Goal: Task Accomplishment & Management: Complete application form

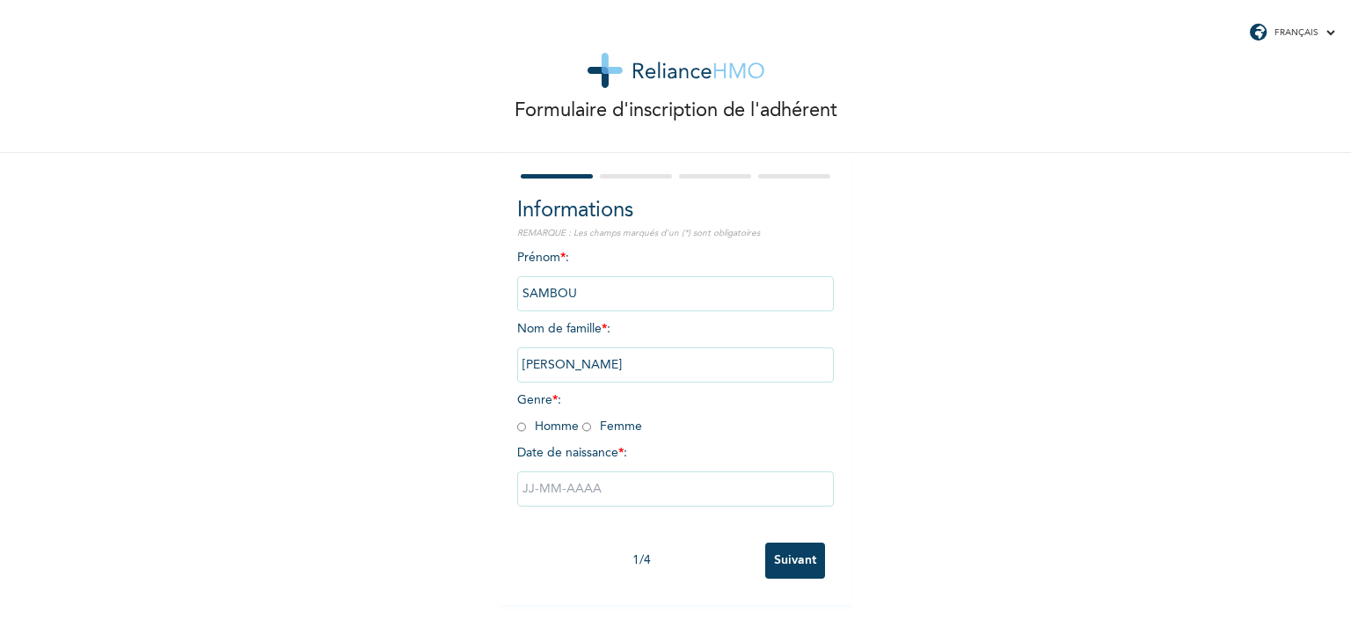
click at [517, 426] on input "radio" at bounding box center [521, 427] width 9 height 17
radio input "true"
click at [529, 492] on input "text" at bounding box center [675, 488] width 317 height 35
select select "8"
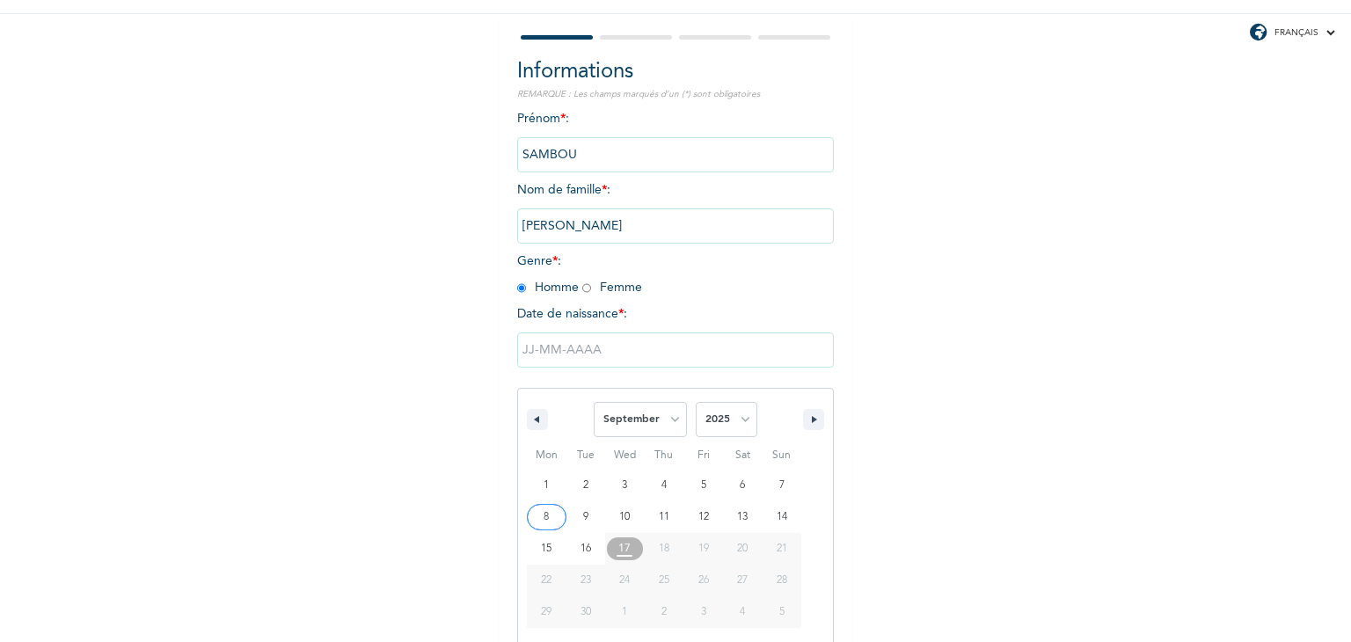
scroll to position [157, 0]
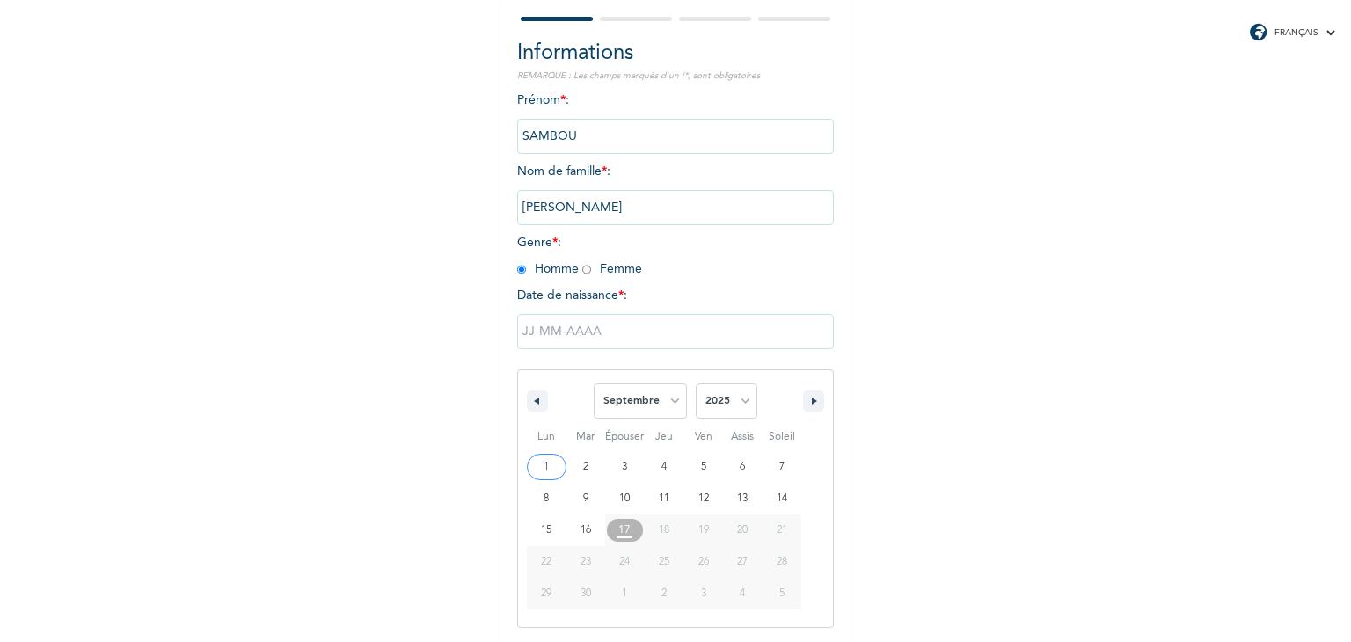
click at [601, 329] on input "text" at bounding box center [675, 331] width 317 height 35
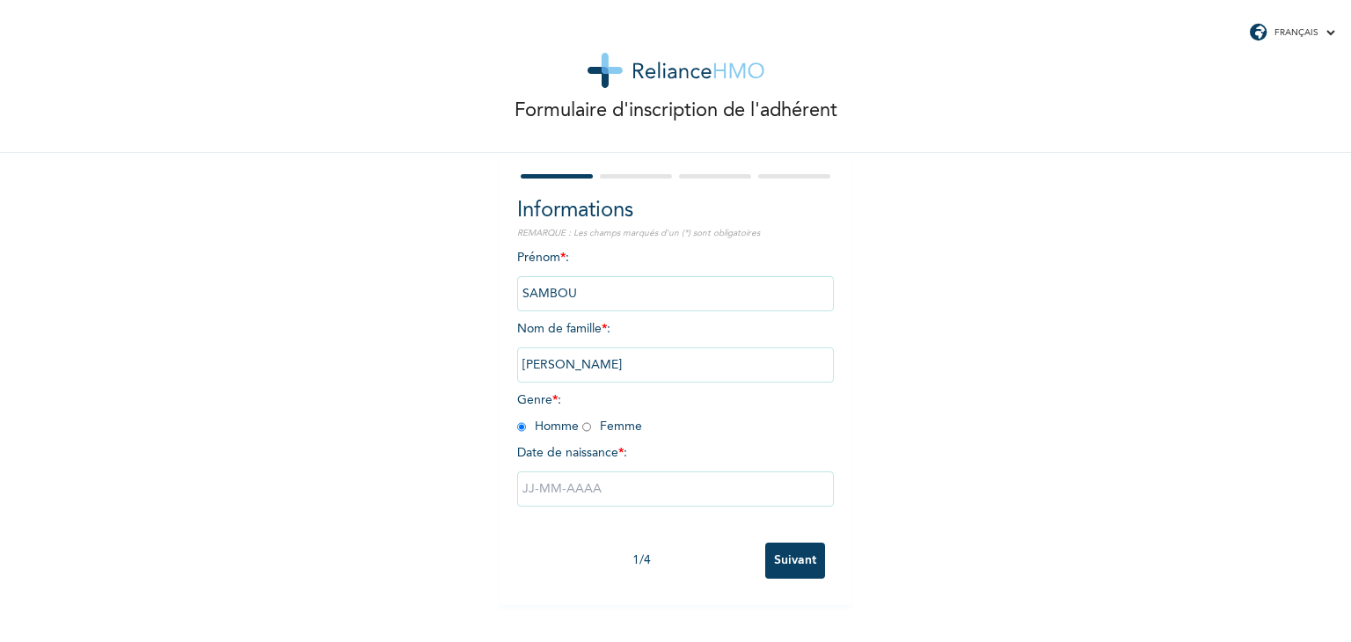
scroll to position [0, 0]
click at [604, 492] on input "text" at bounding box center [675, 488] width 317 height 35
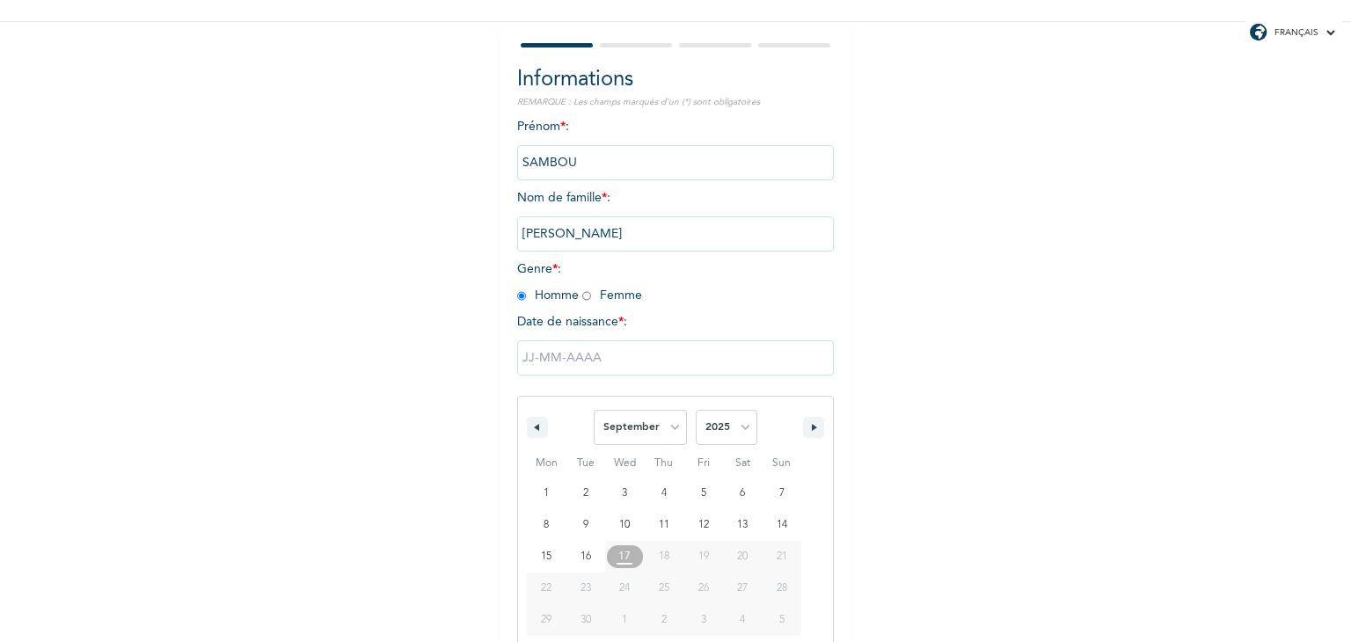
scroll to position [157, 0]
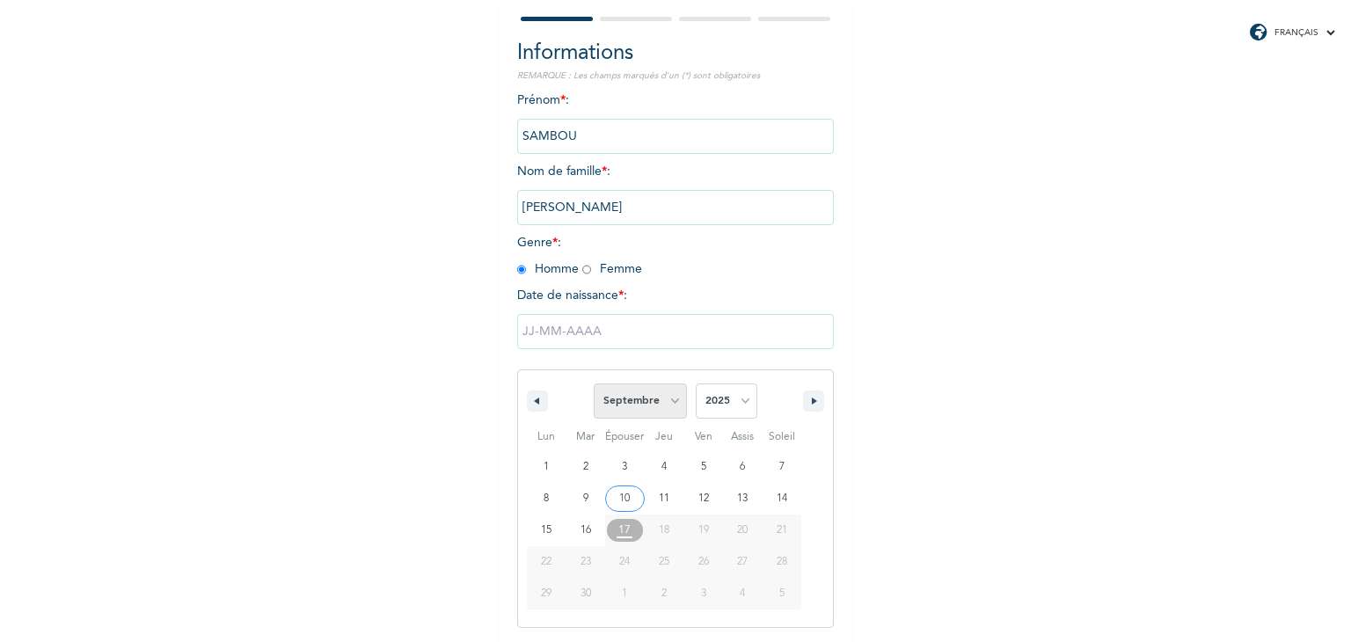
click at [669, 399] on select "[PERSON_NAME] Mars Avril Peut Juin Juillet Août Septembre Octobre Novembre Déce…" at bounding box center [640, 400] width 93 height 35
click at [594, 383] on select "[PERSON_NAME] Mars Avril Peut Juin Juillet Août Septembre Octobre Novembre Déce…" at bounding box center [640, 400] width 93 height 35
click at [666, 400] on select "[PERSON_NAME] Mars Avril Peut Juin Juillet Août Septembre Octobre Novembre Déce…" at bounding box center [640, 400] width 93 height 35
click at [594, 383] on select "[PERSON_NAME] Mars Avril Peut Juin Juillet Août Septembre Octobre Novembre Déce…" at bounding box center [640, 400] width 93 height 35
select select "8"
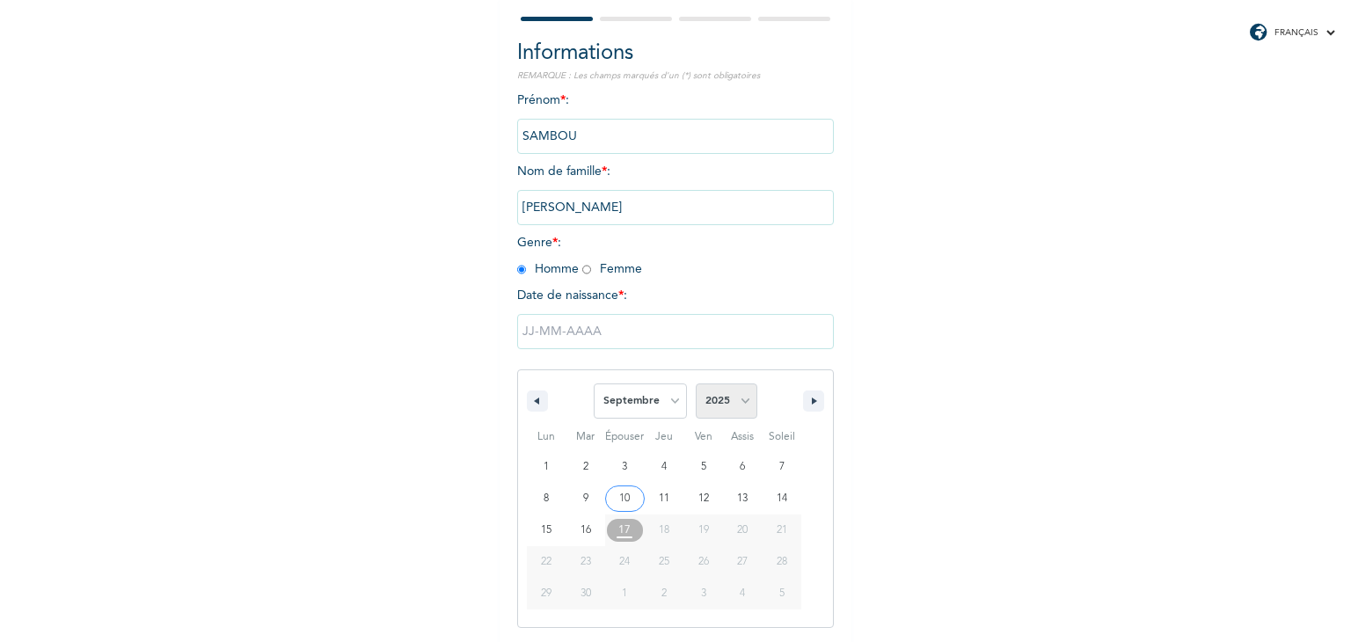
click at [740, 400] on select "2025 2024 2023 2022 2021 2020 2019 2018 2017 2016 2015 2014 2013 2012 2011 2010…" at bounding box center [727, 400] width 62 height 35
select select "1979"
click at [696, 383] on select "2025 2024 2023 2022 2021 2020 2019 2018 2017 2016 2015 2014 2013 2012 2011 2010…" at bounding box center [727, 400] width 62 height 35
click at [671, 401] on select "[PERSON_NAME] Mars Avril Peut Juin Juillet Août Septembre Octobre Novembre Déce…" at bounding box center [640, 400] width 93 height 35
select select "10"
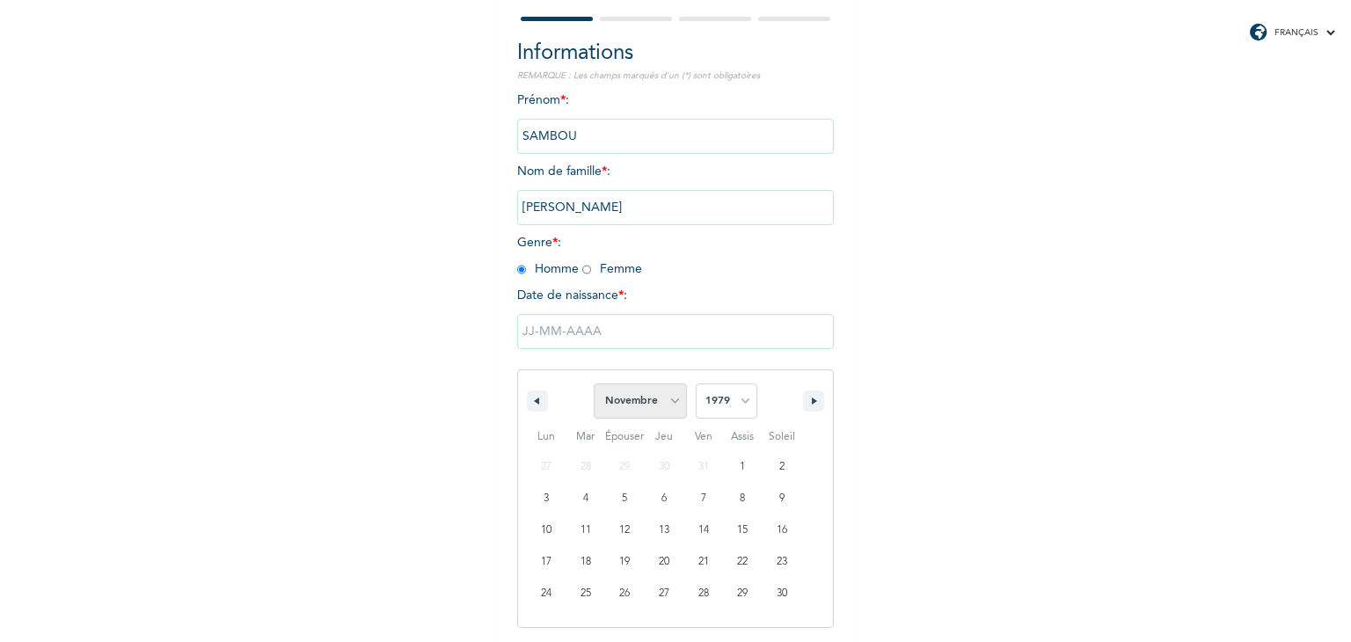
click at [594, 383] on select "[PERSON_NAME] Mars Avril Peut Juin Juillet Août Septembre Octobre Novembre Déce…" at bounding box center [640, 400] width 93 height 35
type input "[DATE]"
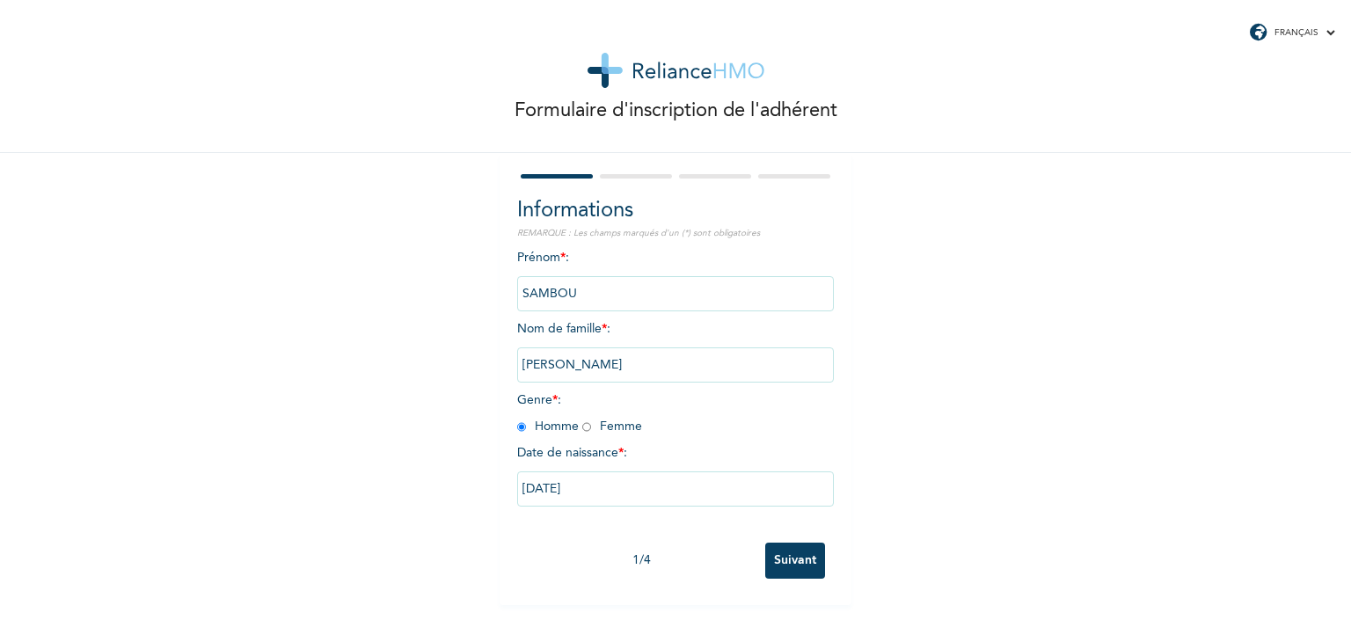
click at [792, 566] on input "Suivant" at bounding box center [795, 561] width 60 height 36
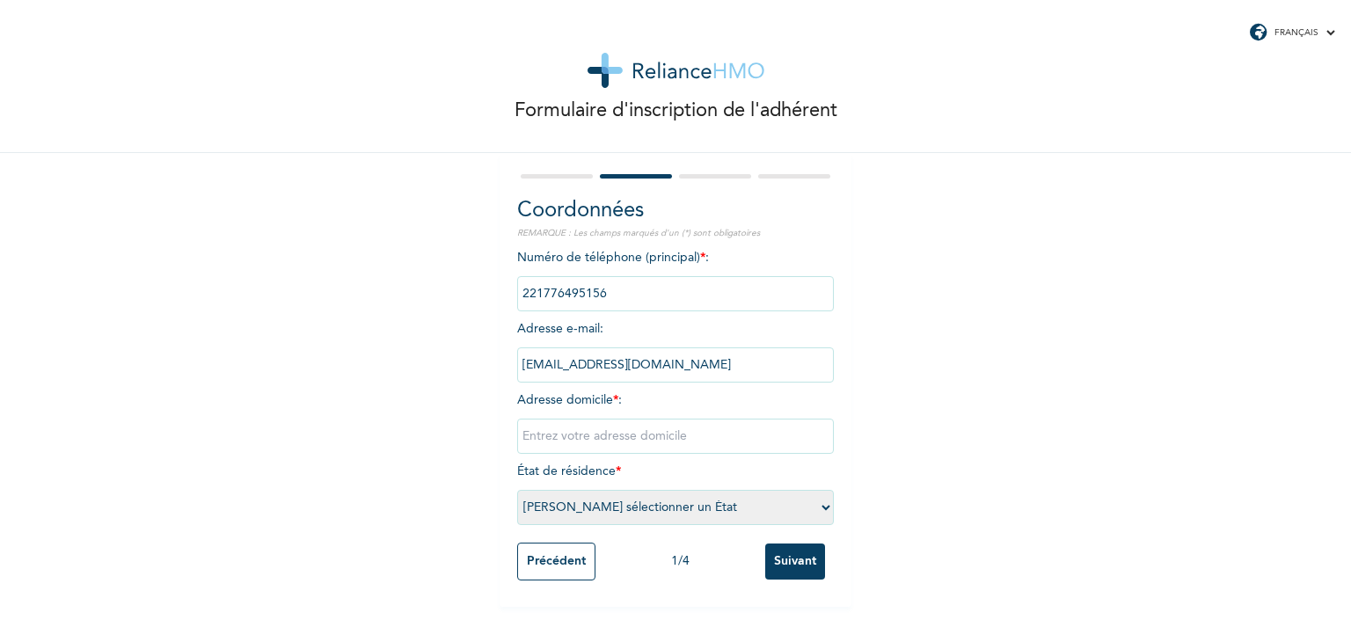
click at [531, 434] on input "text" at bounding box center [675, 436] width 317 height 35
type input "Sicap Rue 10"
click at [819, 508] on select "[PERSON_NAME] sélectionner un État [GEOGRAPHIC_DATA]" at bounding box center [675, 507] width 317 height 35
select select "1"
click at [517, 490] on select "[PERSON_NAME] sélectionner un État [GEOGRAPHIC_DATA]" at bounding box center [675, 507] width 317 height 35
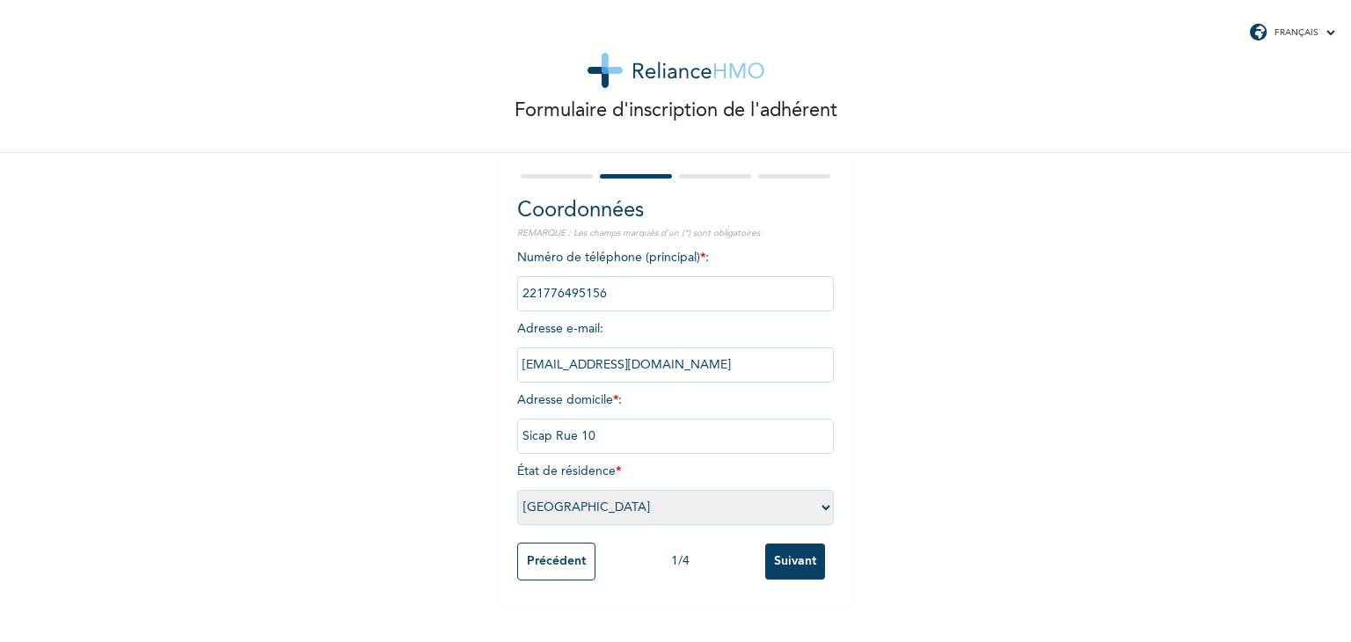
click at [793, 570] on input "Suivant" at bounding box center [795, 562] width 60 height 36
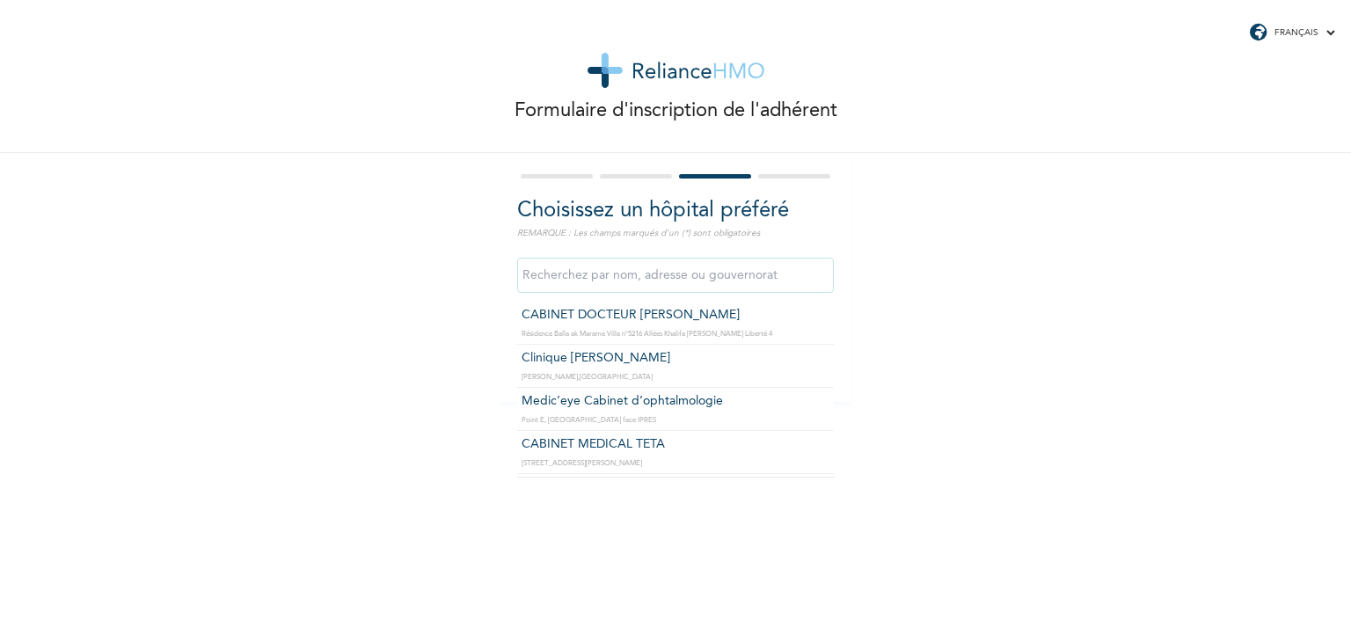
click at [673, 282] on input "text" at bounding box center [675, 275] width 317 height 35
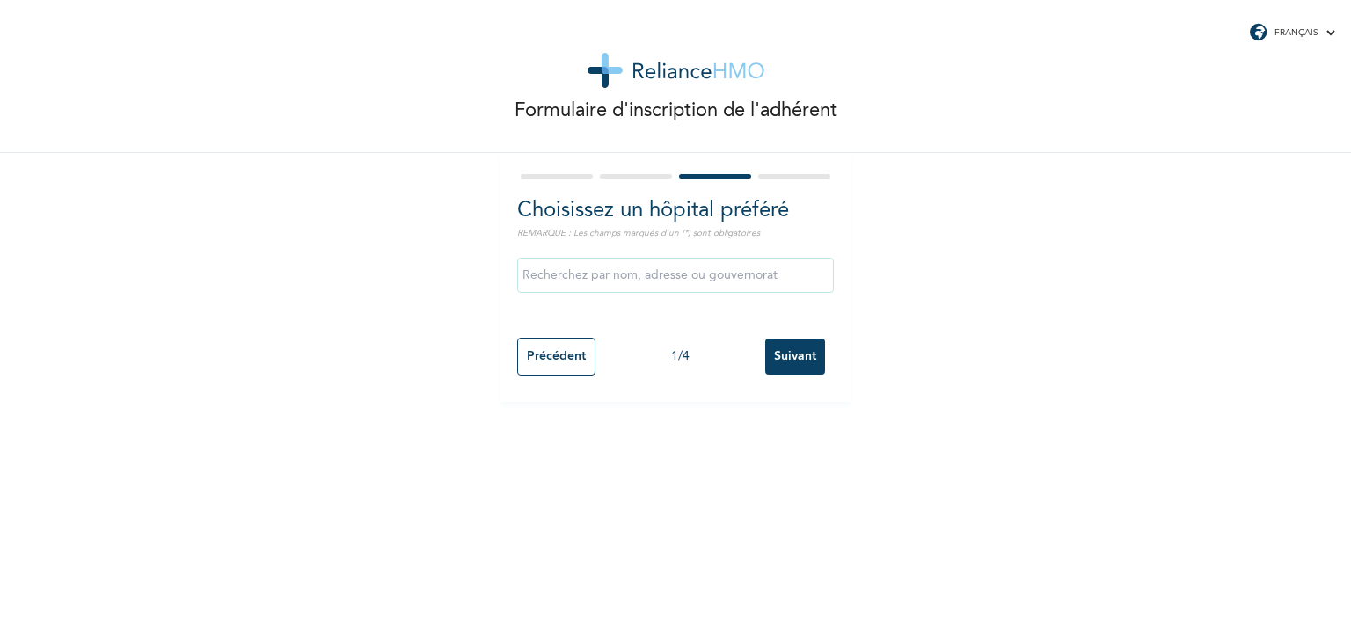
click at [827, 472] on div "Formulaire d'inscription de l'adhérent Choisissez un hôpital préféré REMARQUE :…" at bounding box center [675, 321] width 1351 height 642
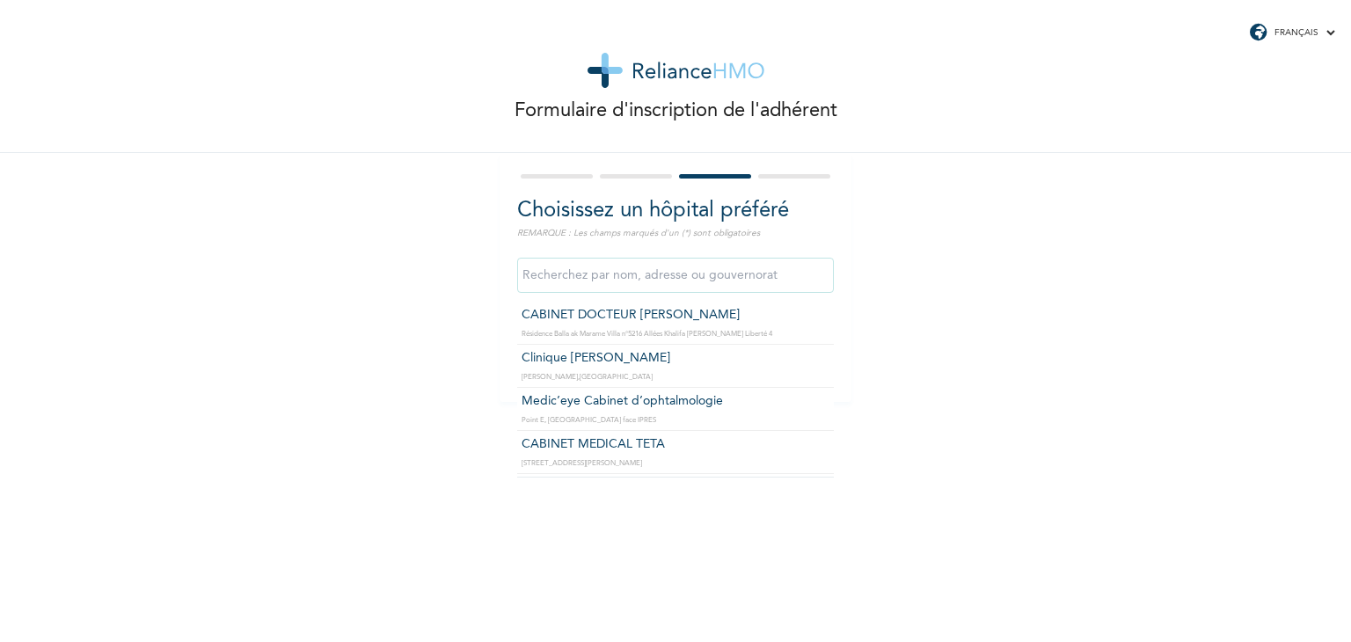
click at [721, 274] on input "text" at bounding box center [675, 275] width 317 height 35
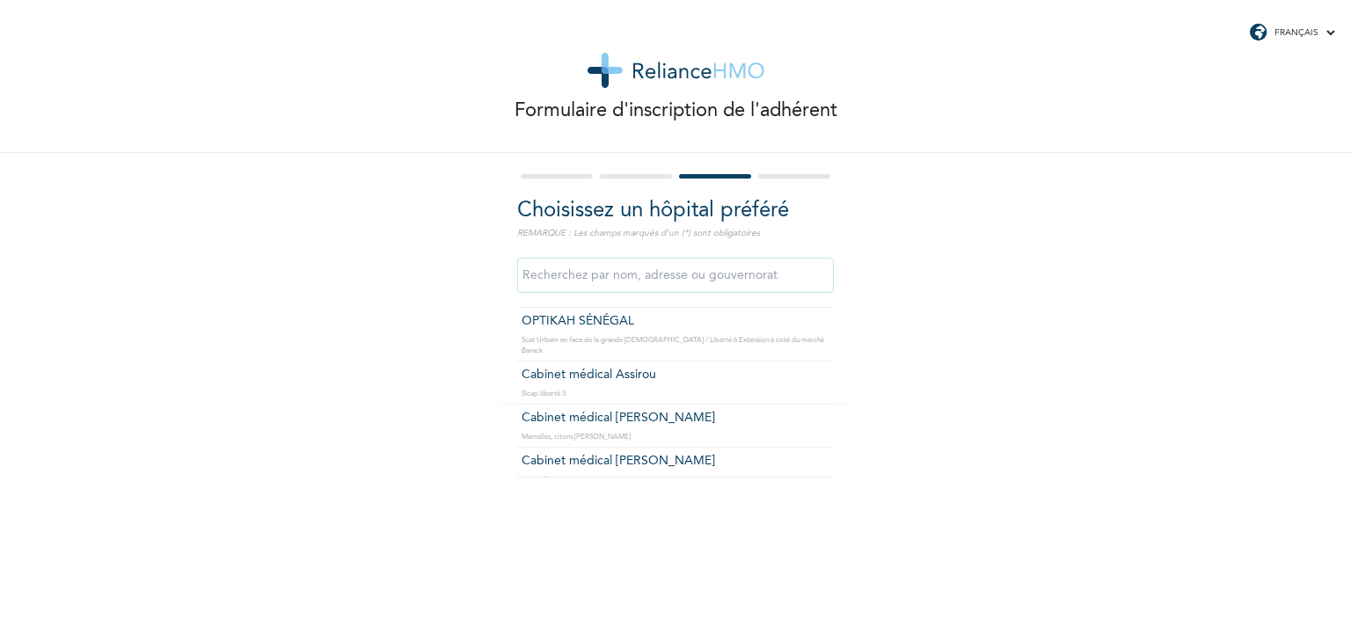
scroll to position [451, 0]
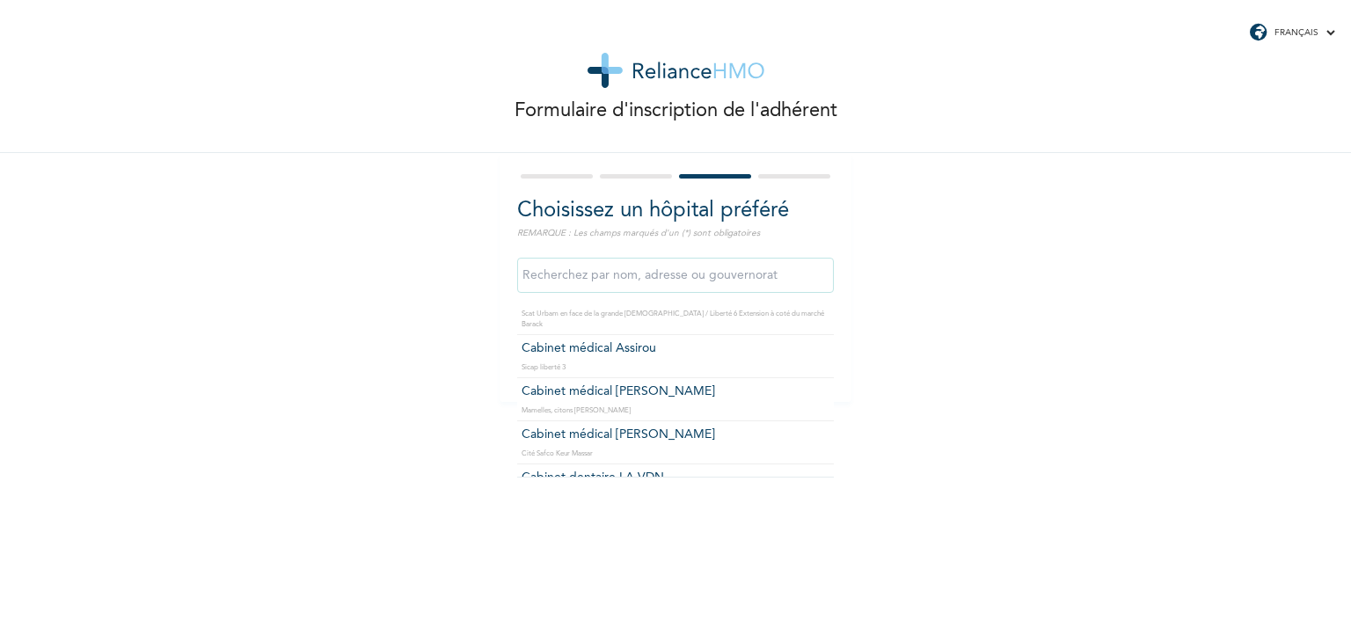
type input "Cabinet medical Assirou"
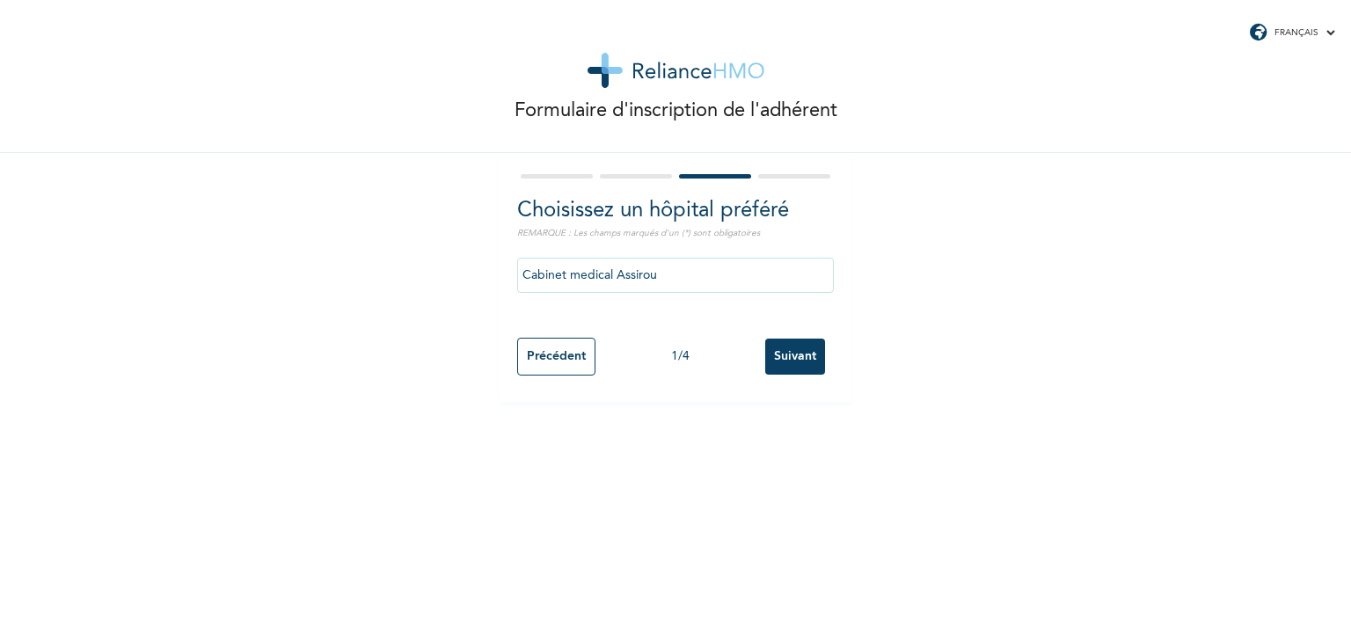
click at [792, 353] on input "Suivant" at bounding box center [795, 357] width 60 height 36
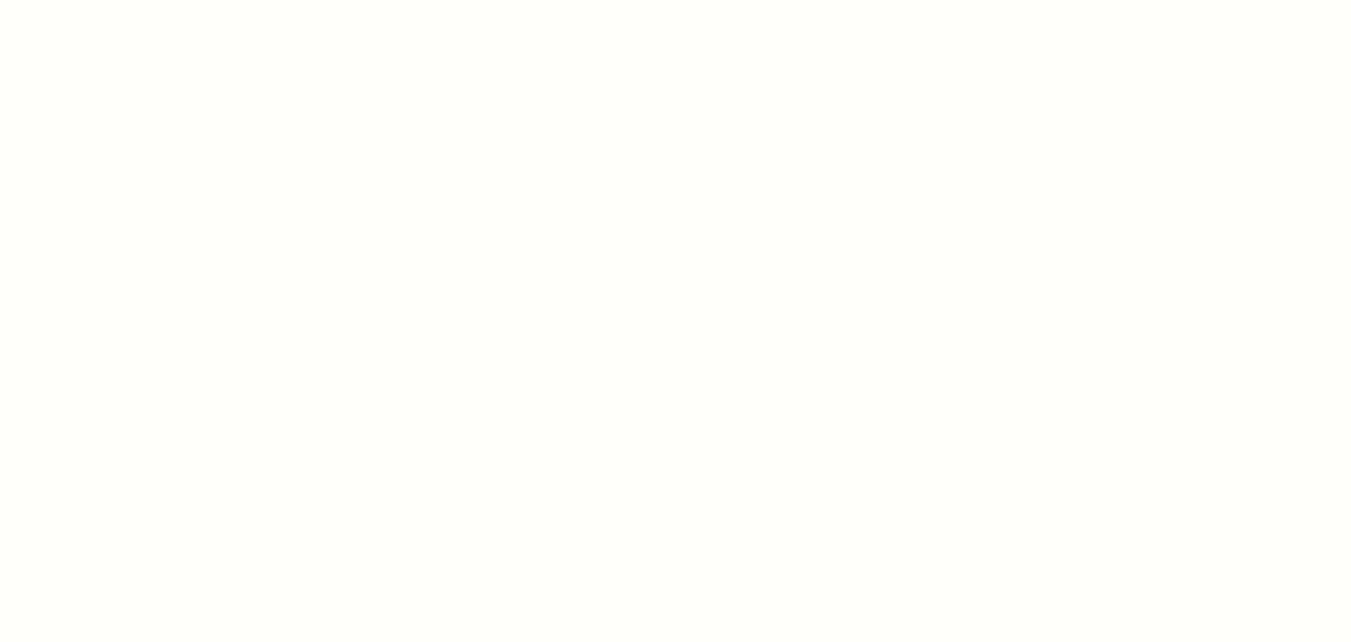
click at [603, 164] on div at bounding box center [675, 321] width 1351 height 642
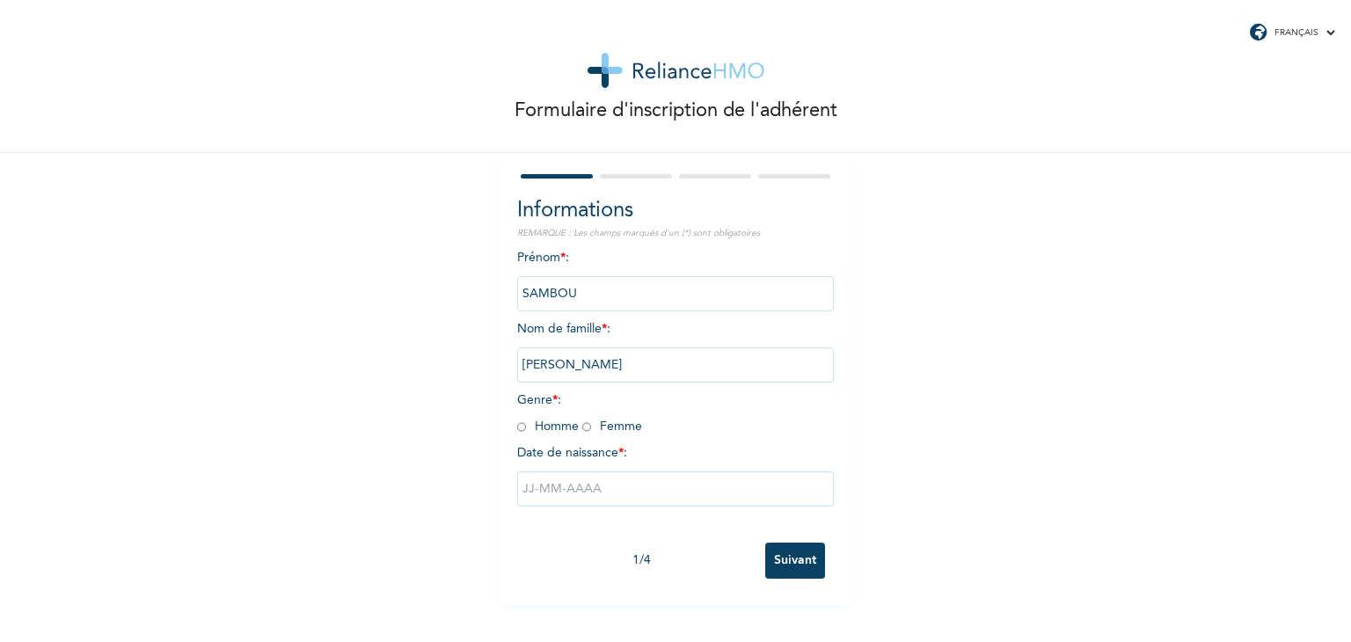
click at [517, 428] on input "radio" at bounding box center [521, 427] width 9 height 17
radio input "true"
click at [550, 496] on input "text" at bounding box center [675, 488] width 317 height 35
select select "8"
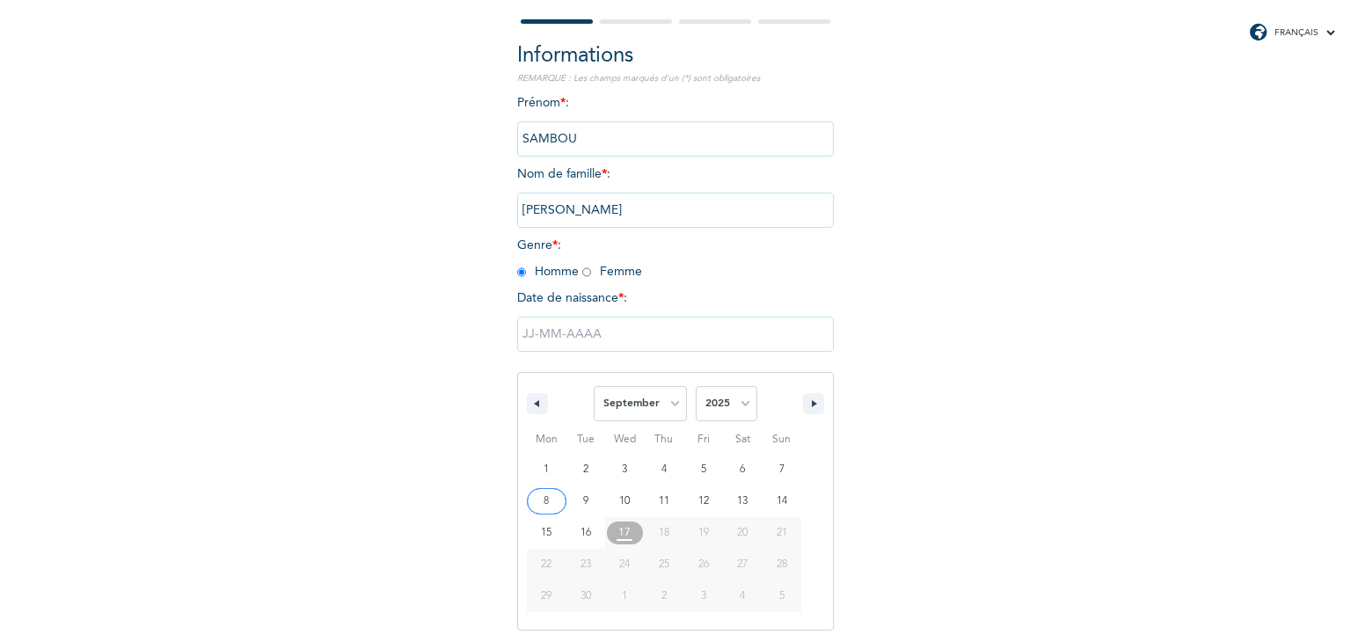
scroll to position [157, 0]
click at [738, 398] on select "2025 2024 2023 2022 2021 2020 2019 2018 2017 2016 2015 2014 2013 2012 2011 2010…" at bounding box center [727, 400] width 62 height 35
select select "1979"
click at [696, 383] on select "2025 2024 2023 2022 2021 2020 2019 2018 2017 2016 2015 2014 2013 2012 2011 2010…" at bounding box center [727, 400] width 62 height 35
click at [670, 402] on select "[PERSON_NAME] Mars Avril Peut Juin Juillet Août Septembre Octobre Novembre Déce…" at bounding box center [640, 400] width 93 height 35
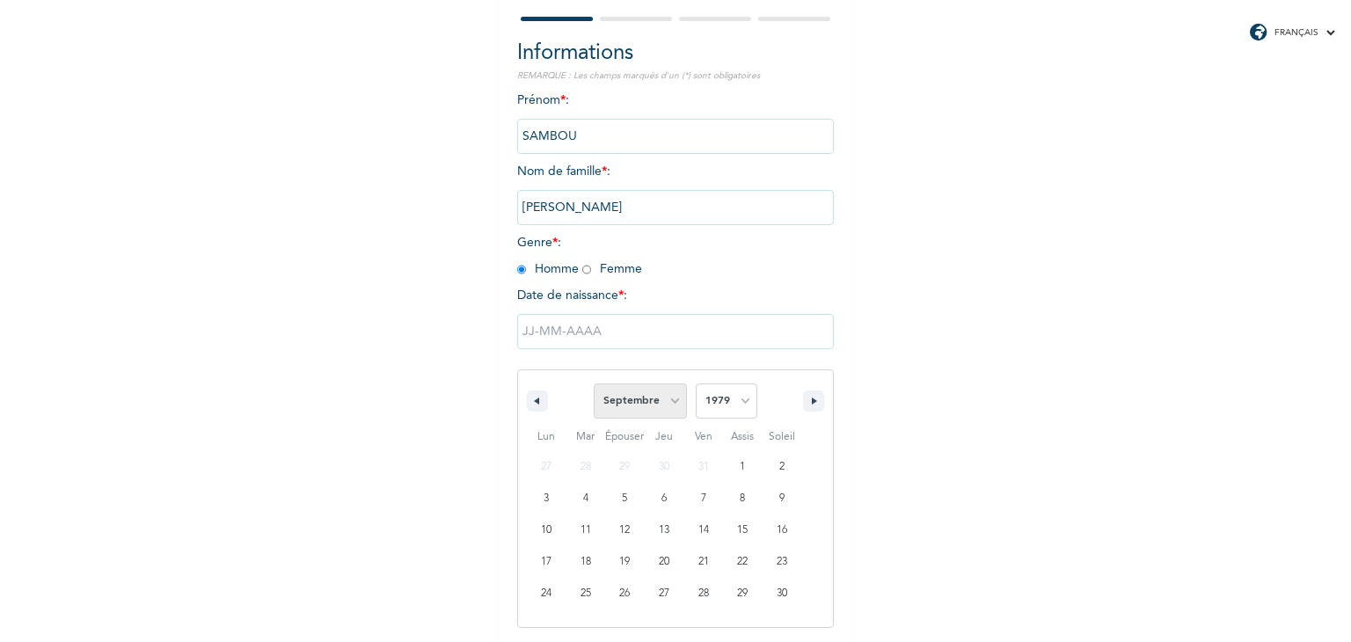
select select "10"
click at [594, 383] on select "[PERSON_NAME] Mars Avril Peut Juin Juillet Août Septembre Octobre Novembre Déce…" at bounding box center [640, 400] width 93 height 35
type input "[DATE]"
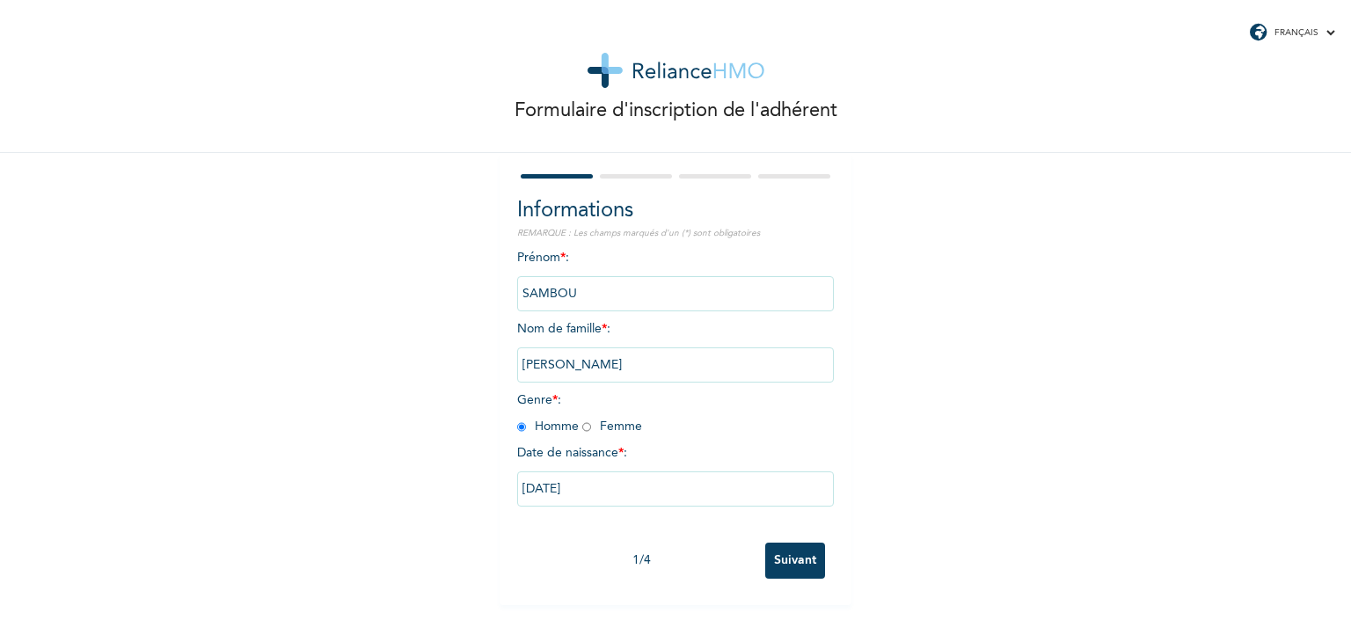
click at [785, 557] on input "Suivant" at bounding box center [795, 561] width 60 height 36
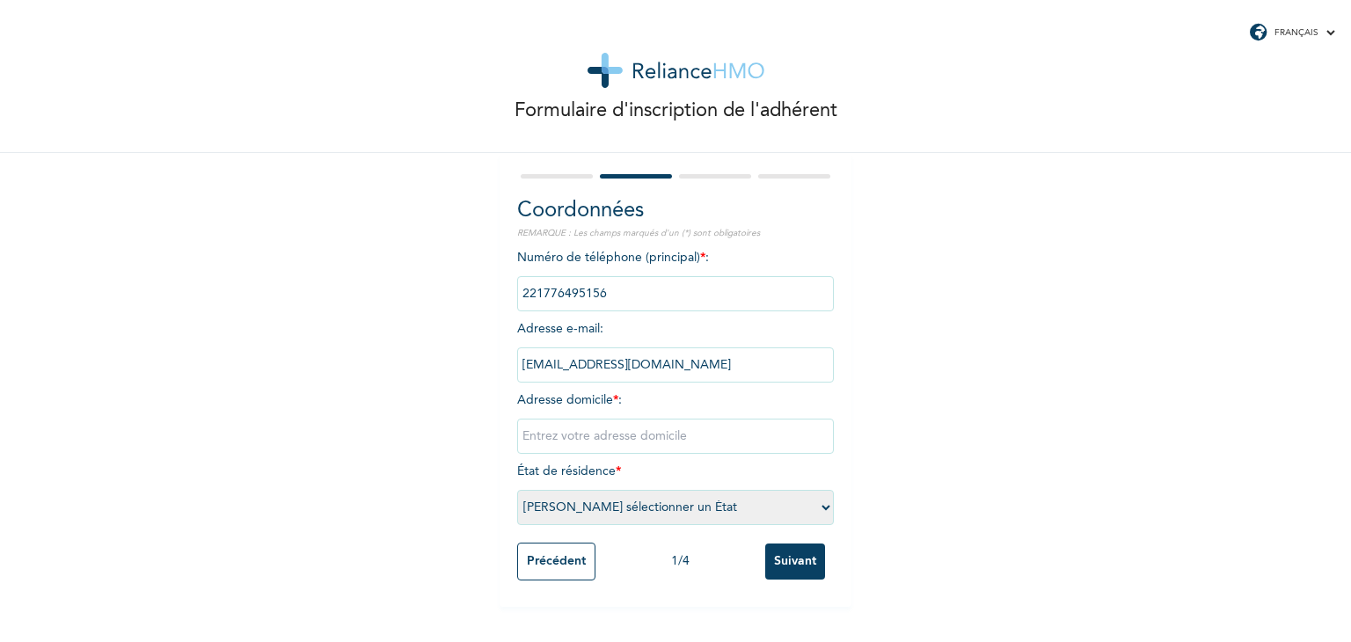
click at [630, 440] on input "text" at bounding box center [675, 436] width 317 height 35
click at [519, 437] on input "sicap rue 10" at bounding box center [675, 436] width 317 height 35
type input "Sicap rue 10"
click at [819, 509] on select "[PERSON_NAME] sélectionner un État [GEOGRAPHIC_DATA]" at bounding box center [675, 507] width 317 height 35
select select "1"
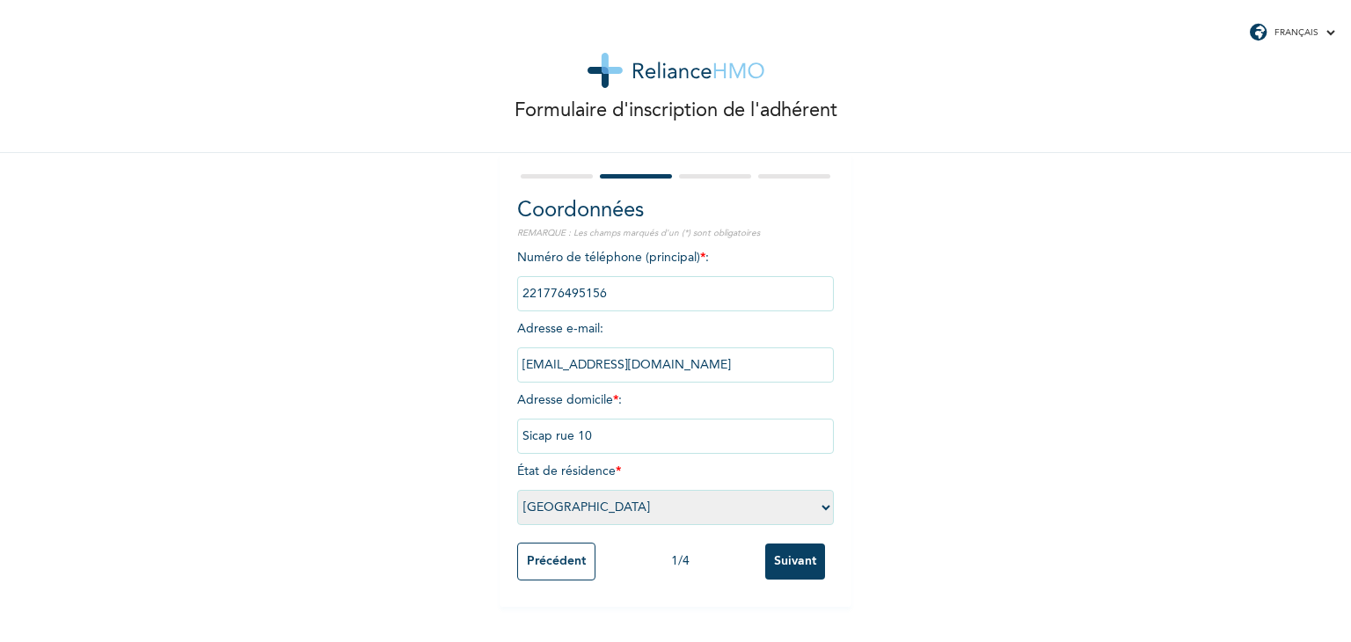
click at [517, 490] on select "[PERSON_NAME] sélectionner un État [GEOGRAPHIC_DATA]" at bounding box center [675, 507] width 317 height 35
click at [802, 566] on input "Suivant" at bounding box center [795, 562] width 60 height 36
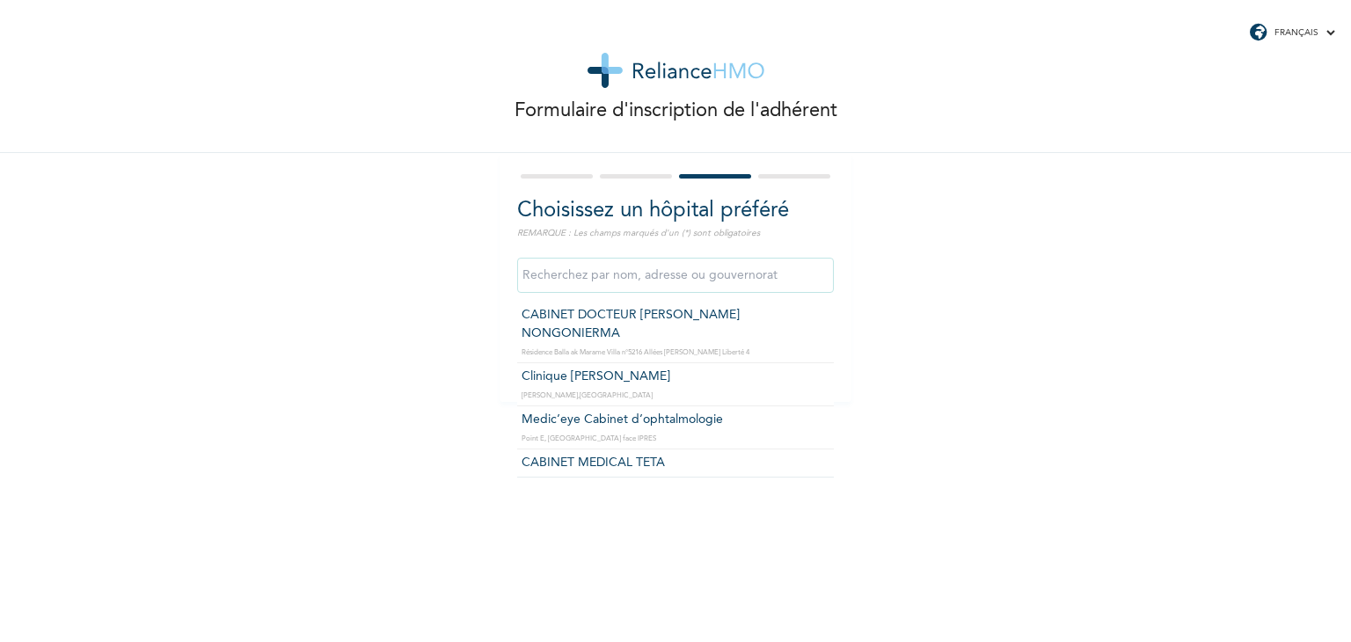
click at [743, 277] on input "text" at bounding box center [675, 275] width 317 height 35
type input "Medic’eye Cabinet d’ophtalmologie"
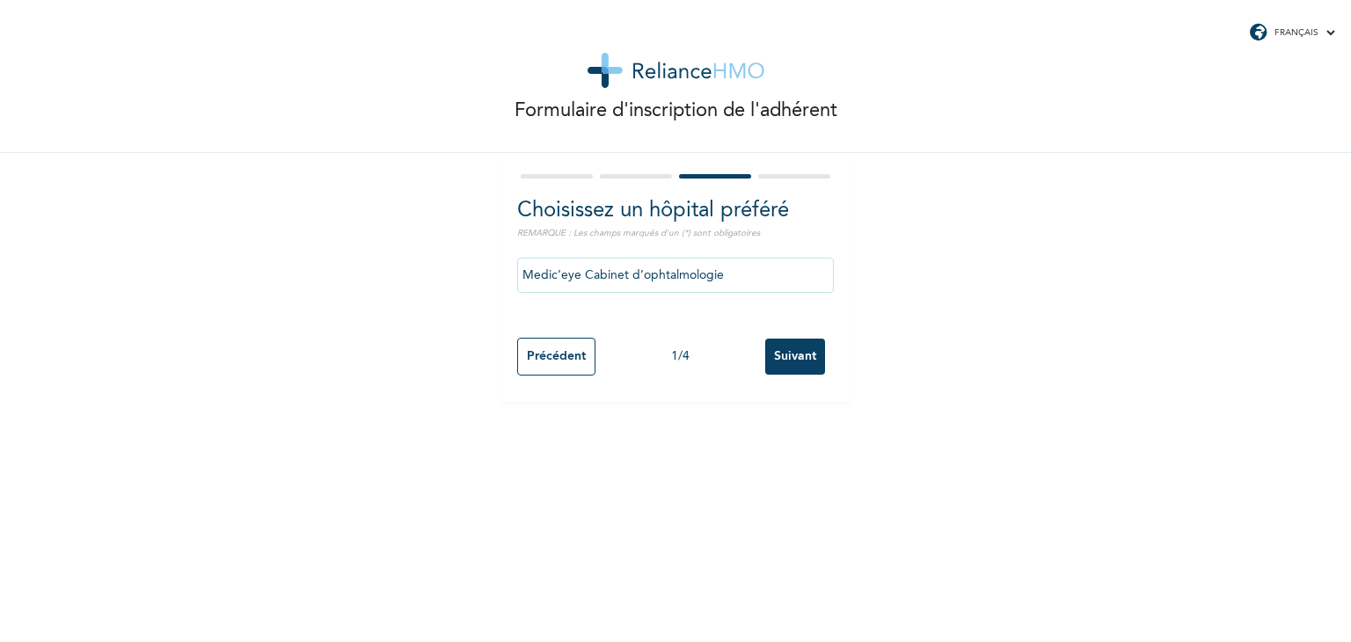
click at [792, 349] on input "Suivant" at bounding box center [795, 357] width 60 height 36
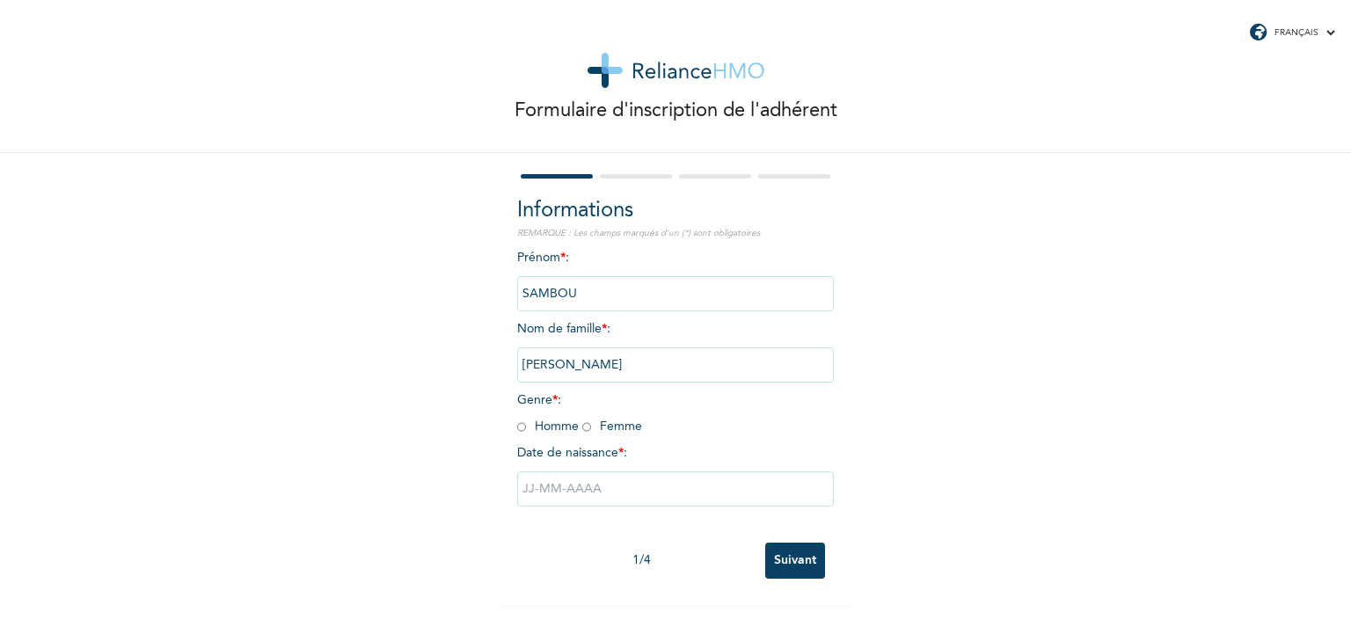
click at [517, 426] on input "radio" at bounding box center [521, 427] width 9 height 17
radio input "true"
click at [530, 489] on input "text" at bounding box center [675, 488] width 317 height 35
select select "8"
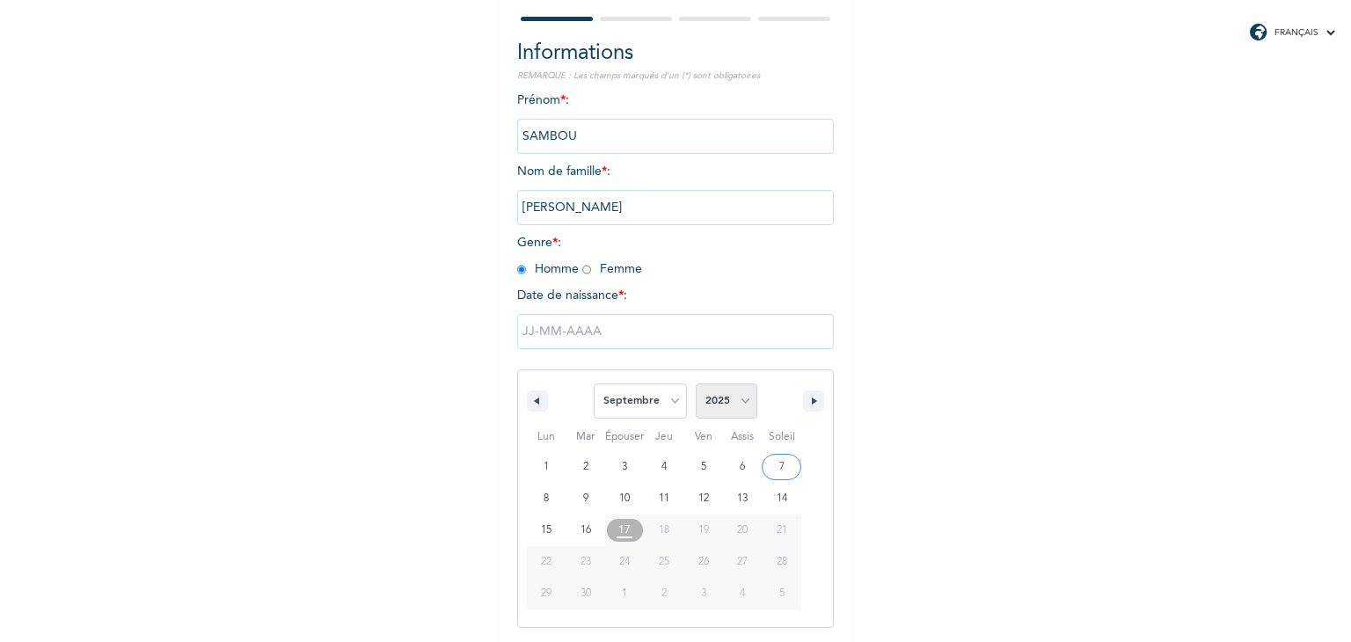
click at [738, 401] on select "2025 2024 2023 2022 2021 2020 2019 2018 2017 2016 2015 2014 2013 2012 2011 2010…" at bounding box center [727, 400] width 62 height 35
select select "1979"
click at [696, 383] on select "2025 2024 2023 2022 2021 2020 2019 2018 2017 2016 2015 2014 2013 2012 2011 2010…" at bounding box center [727, 400] width 62 height 35
click at [664, 399] on select "[PERSON_NAME] Mars Avril Peut Juin Juillet Août Septembre Octobre Novembre Déce…" at bounding box center [640, 400] width 93 height 35
select select "10"
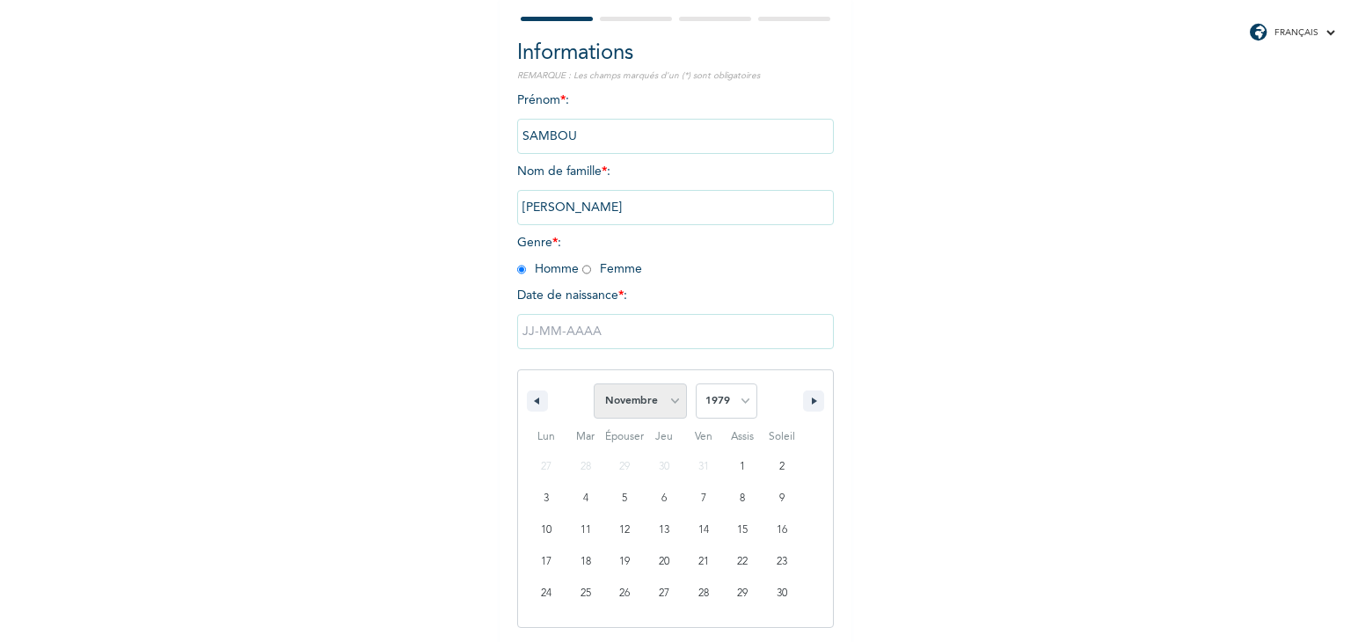
click at [594, 383] on select "[PERSON_NAME] Mars Avril Peut Juin Juillet Août Septembre Octobre Novembre Déce…" at bounding box center [640, 400] width 93 height 35
type input "[DATE]"
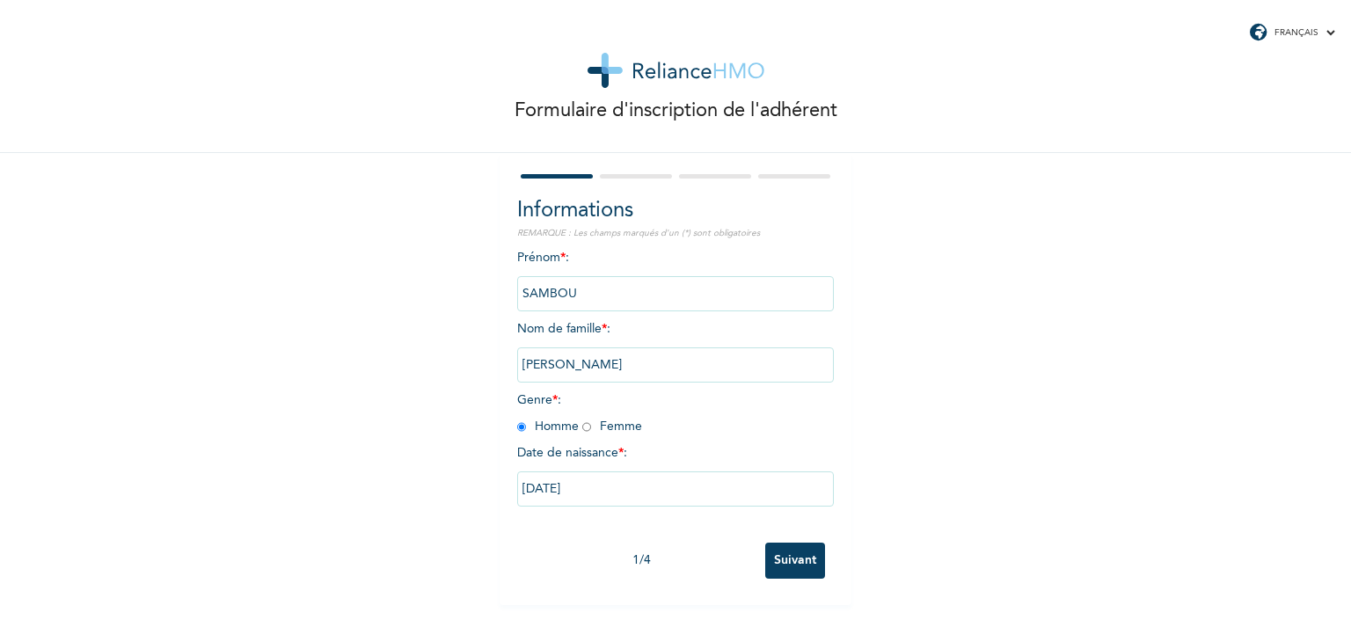
click at [778, 560] on input "Suivant" at bounding box center [795, 561] width 60 height 36
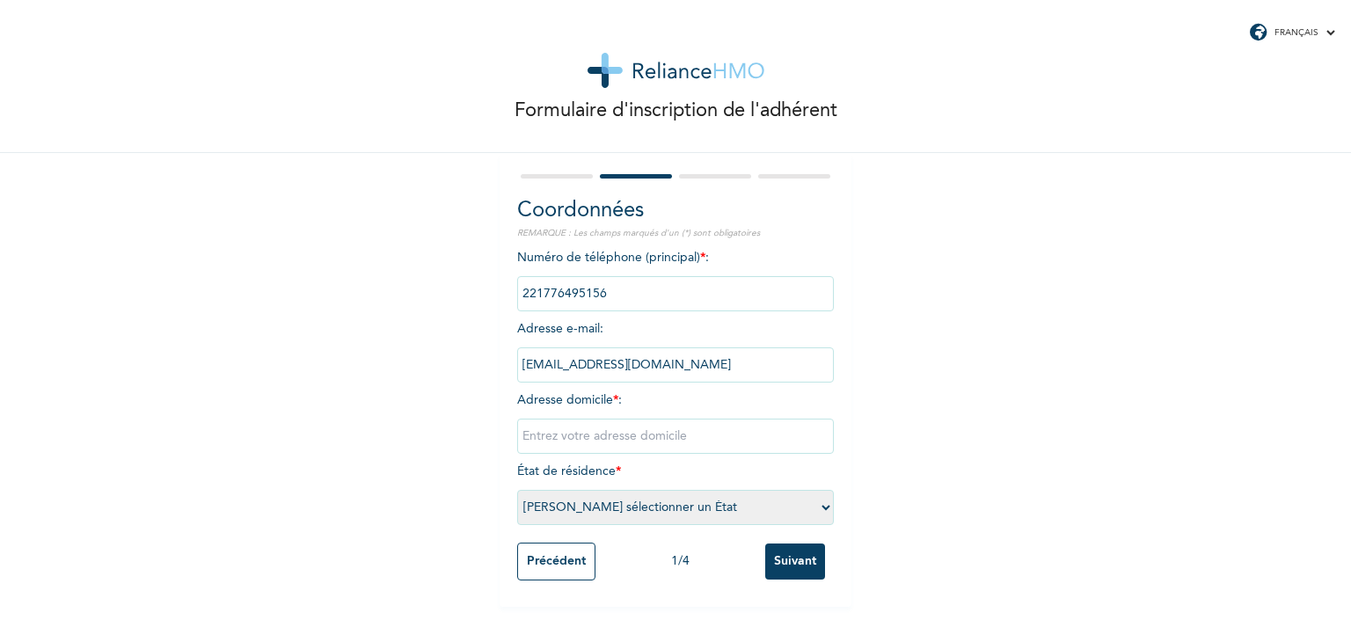
click at [538, 442] on input "text" at bounding box center [675, 436] width 317 height 35
type input "Sicap Rue 10"
click at [816, 505] on select "[PERSON_NAME] sélectionner un État [GEOGRAPHIC_DATA]" at bounding box center [675, 507] width 317 height 35
select select "1"
click at [517, 490] on select "[PERSON_NAME] sélectionner un État [GEOGRAPHIC_DATA]" at bounding box center [675, 507] width 317 height 35
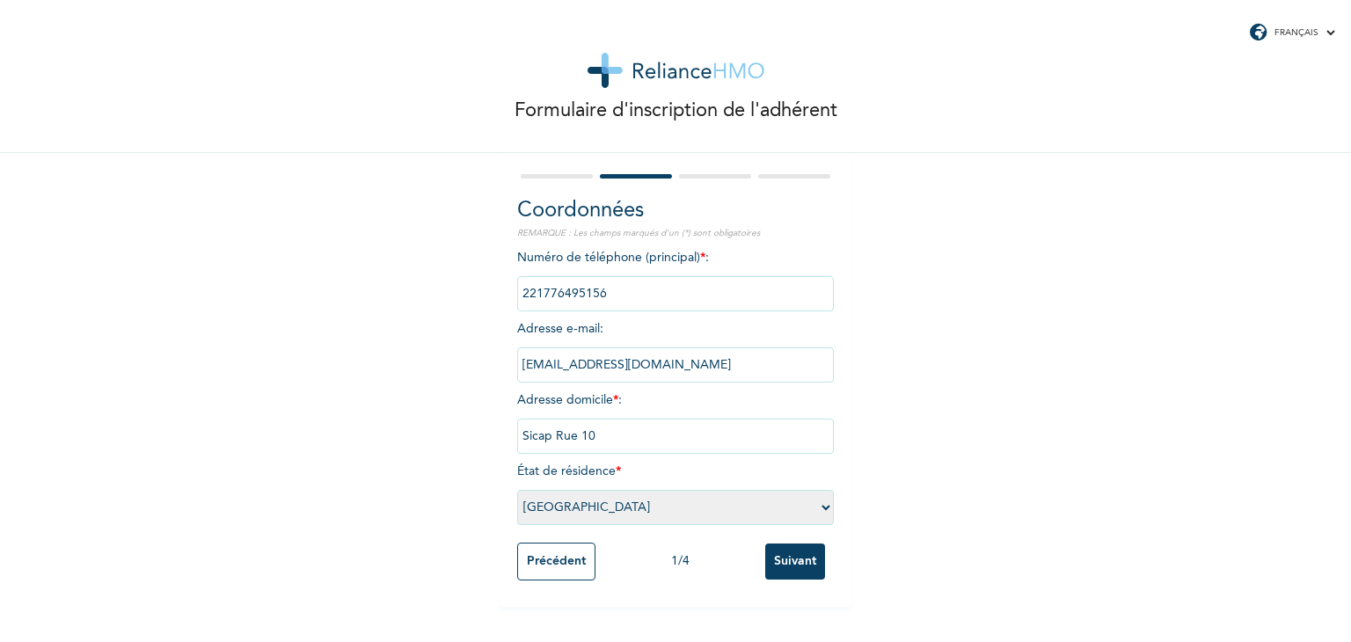
click at [782, 566] on input "Suivant" at bounding box center [795, 562] width 60 height 36
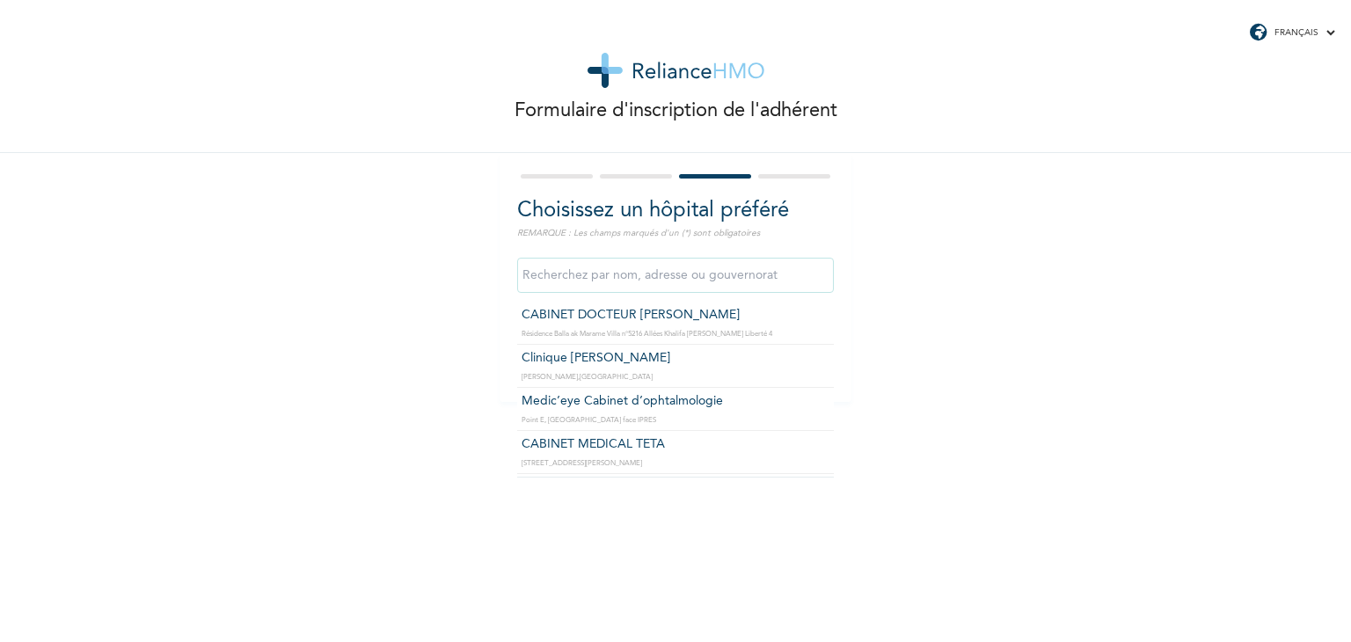
click at [672, 282] on input "text" at bounding box center [675, 275] width 317 height 35
type input "Medic’eye Cabinet d’ophtalmologie"
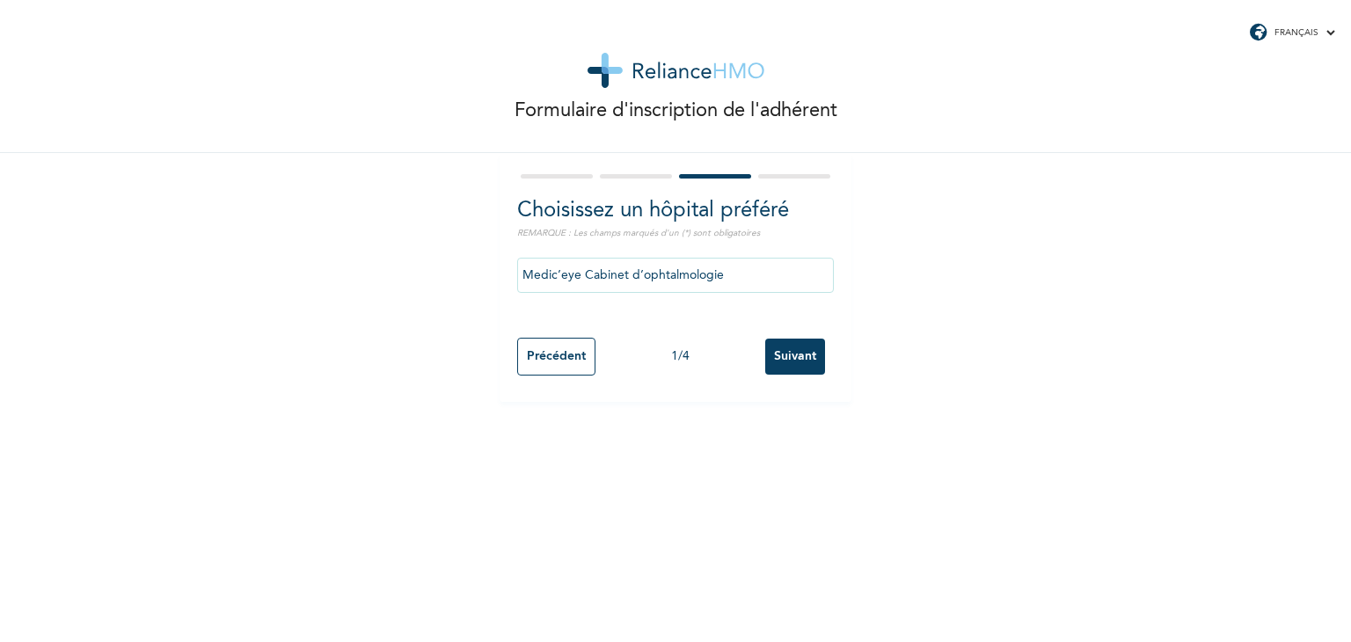
click at [773, 355] on input "Suivant" at bounding box center [795, 357] width 60 height 36
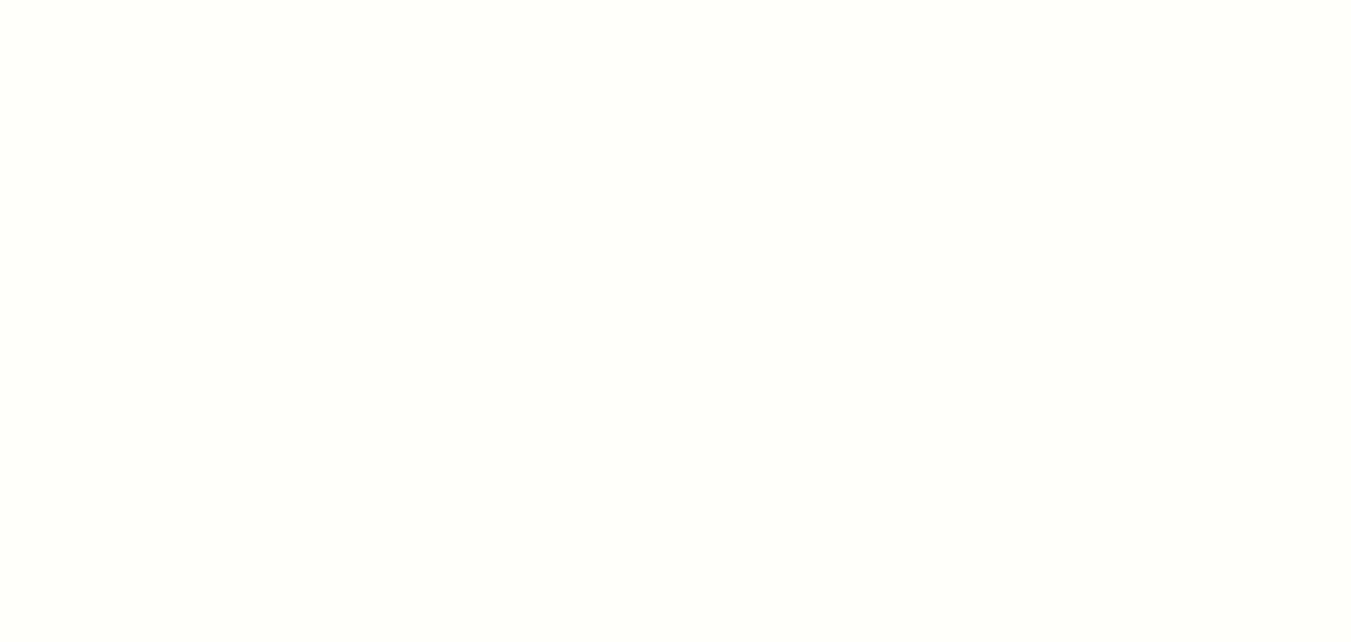
click at [461, 113] on div at bounding box center [675, 321] width 1351 height 642
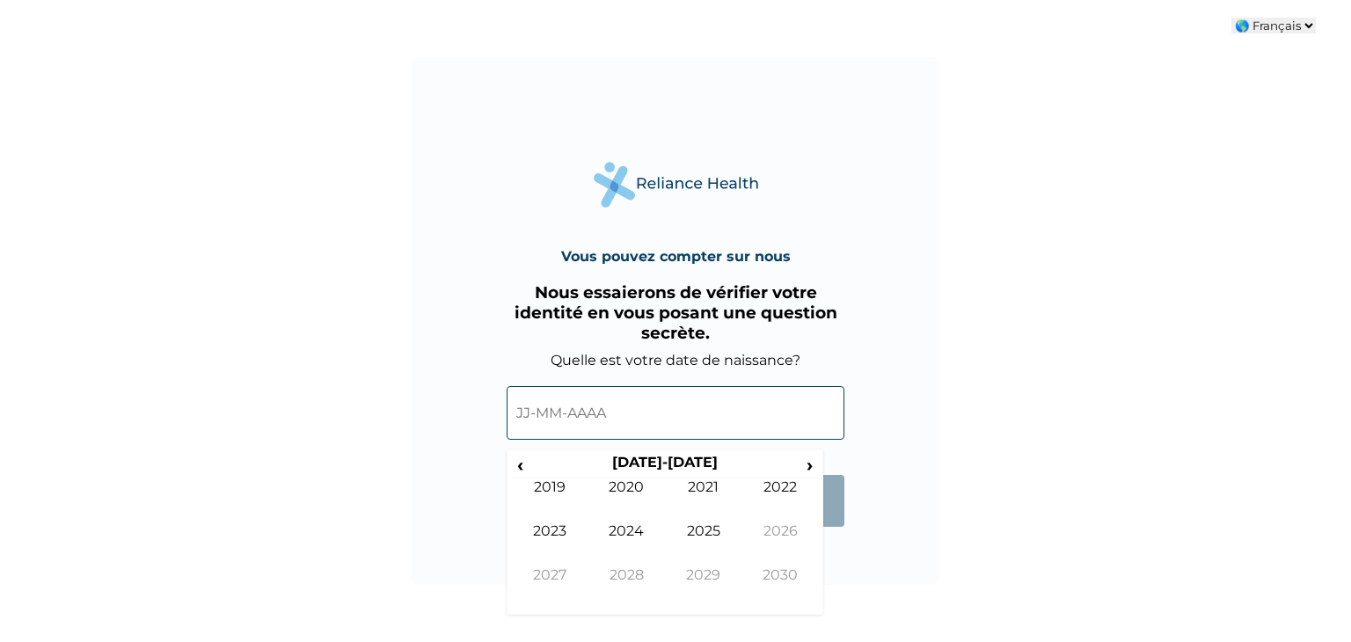
click at [668, 421] on input "text" at bounding box center [676, 413] width 338 height 54
click at [807, 458] on font "›" at bounding box center [810, 465] width 6 height 22
click at [518, 462] on font "‹" at bounding box center [520, 465] width 6 height 22
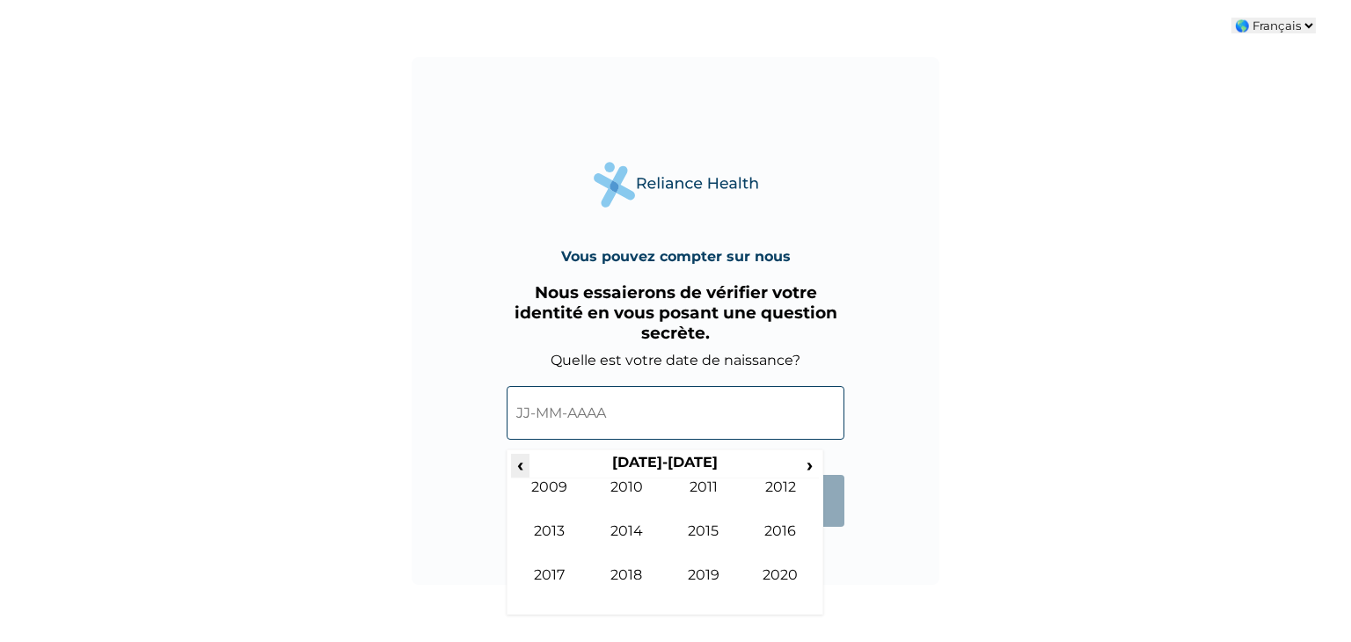
click at [518, 462] on font "‹" at bounding box center [520, 465] width 6 height 22
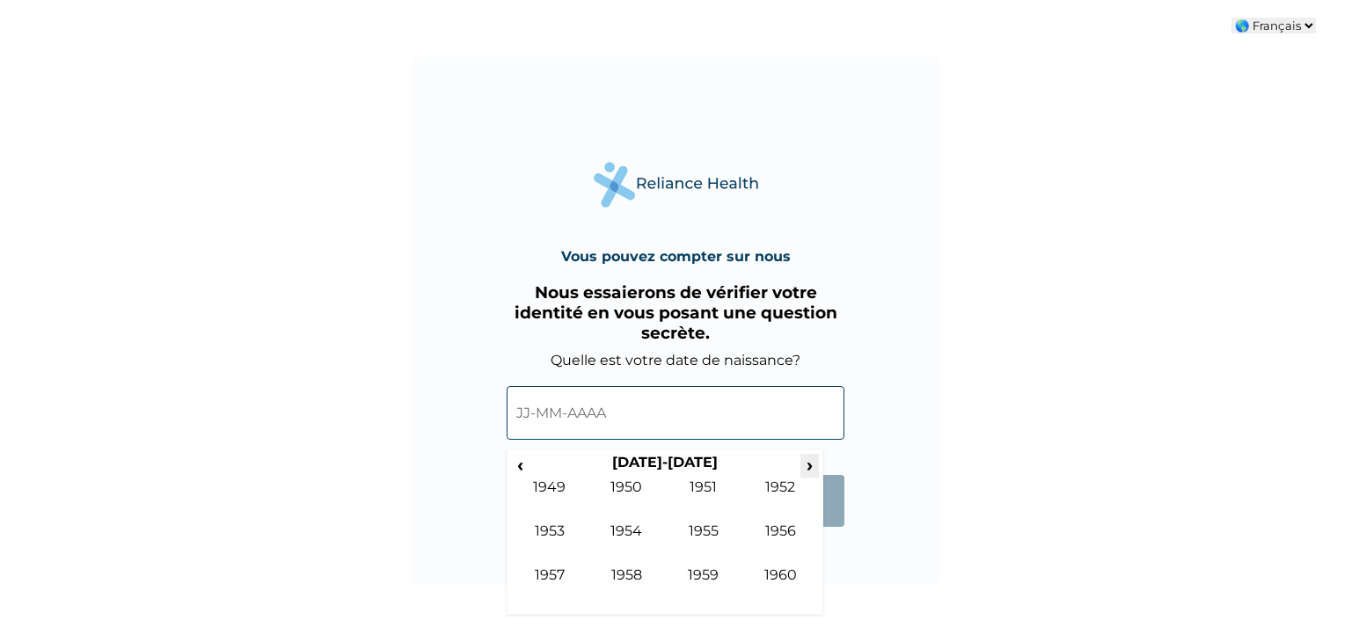
click at [805, 462] on span "›" at bounding box center [809, 465] width 19 height 22
click at [718, 573] on font "1979" at bounding box center [703, 574] width 31 height 17
click at [708, 574] on font "Nov" at bounding box center [704, 574] width 28 height 17
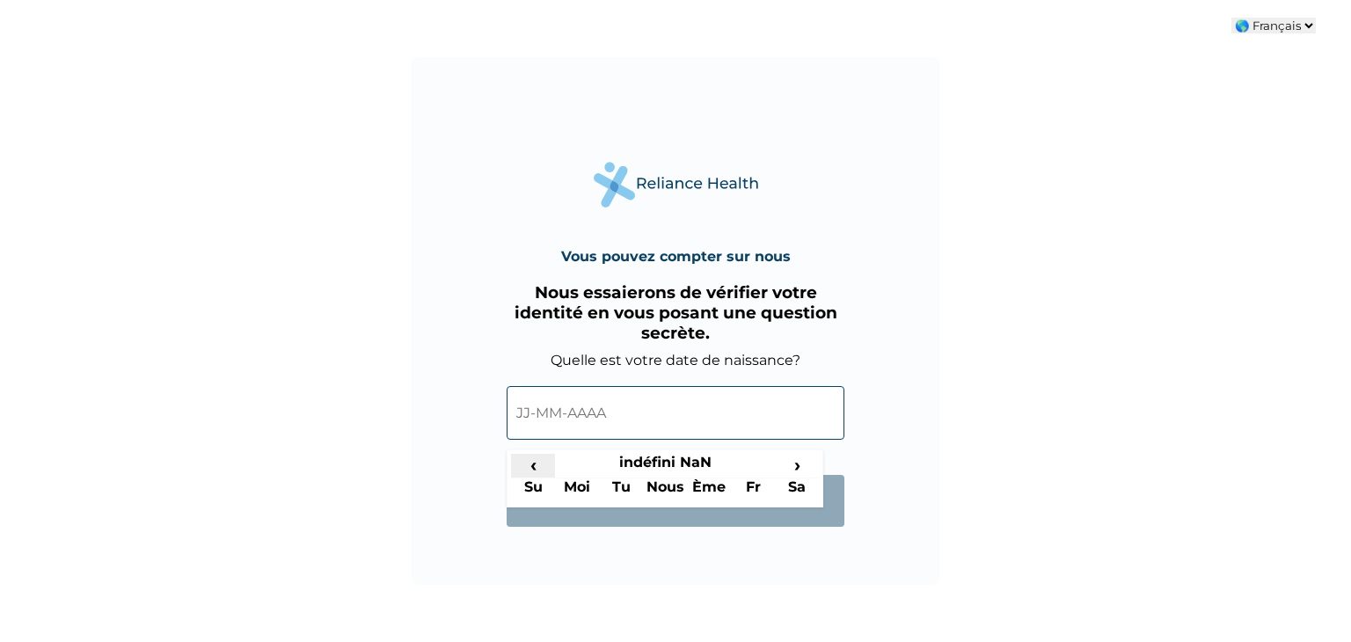
click at [534, 465] on font "‹" at bounding box center [533, 465] width 6 height 22
click at [654, 401] on input "text" at bounding box center [676, 413] width 338 height 54
